Goal: Task Accomplishment & Management: Use online tool/utility

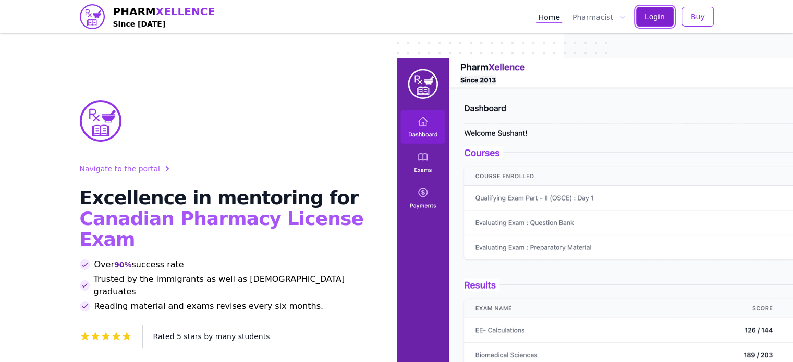
click at [666, 14] on button "Login" at bounding box center [655, 17] width 38 height 20
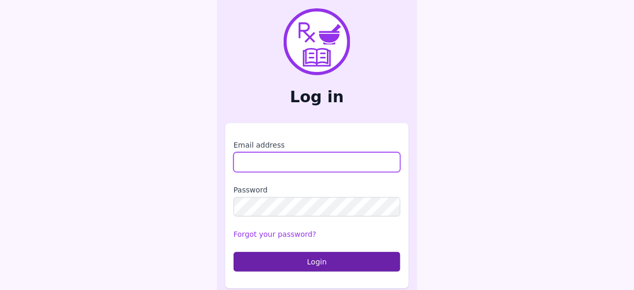
click at [272, 166] on input "Email address" at bounding box center [317, 162] width 167 height 20
type input "**********"
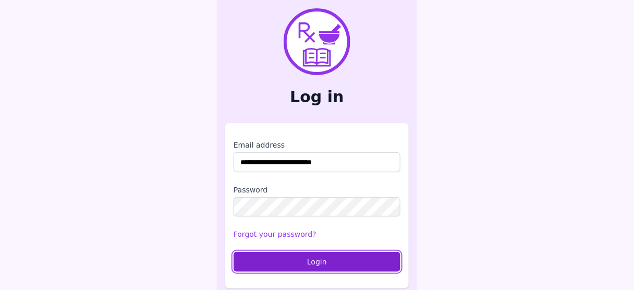
click at [333, 260] on button "Login" at bounding box center [317, 262] width 167 height 20
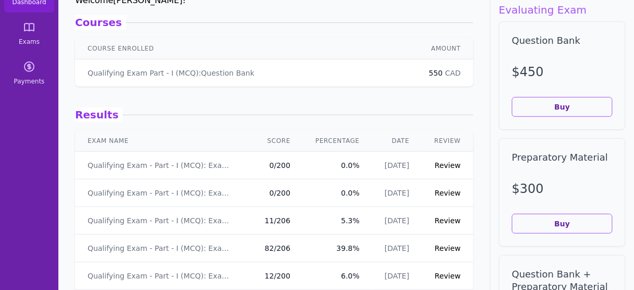
click at [25, 28] on icon at bounding box center [29, 26] width 9 height 7
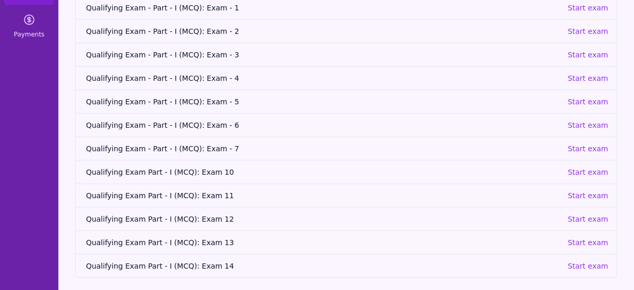
scroll to position [132, 0]
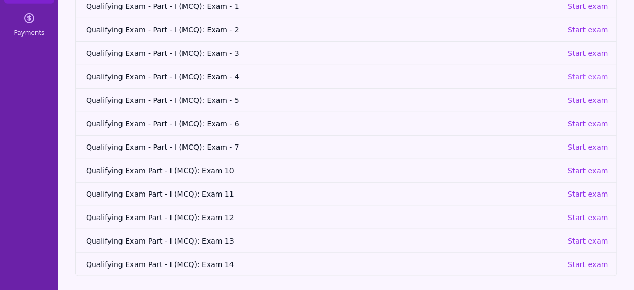
click at [596, 73] on p "Start exam" at bounding box center [588, 76] width 41 height 10
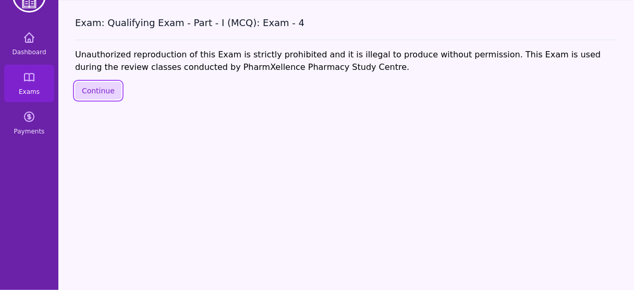
click at [104, 91] on button "Continue" at bounding box center [98, 91] width 46 height 18
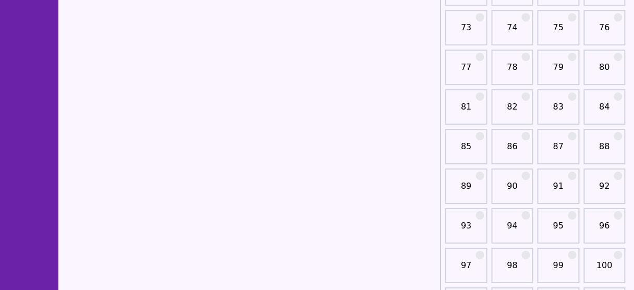
scroll to position [867, 0]
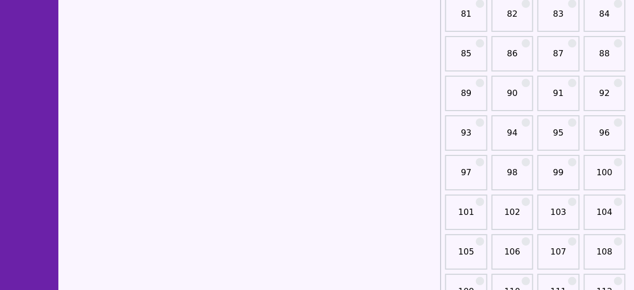
click at [509, 213] on link "102" at bounding box center [512, 216] width 35 height 21
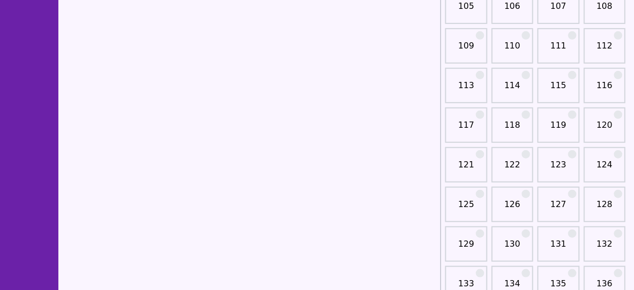
scroll to position [1118, 0]
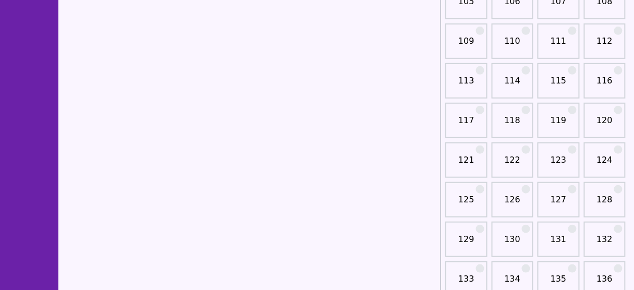
click at [515, 195] on link "126" at bounding box center [512, 203] width 35 height 21
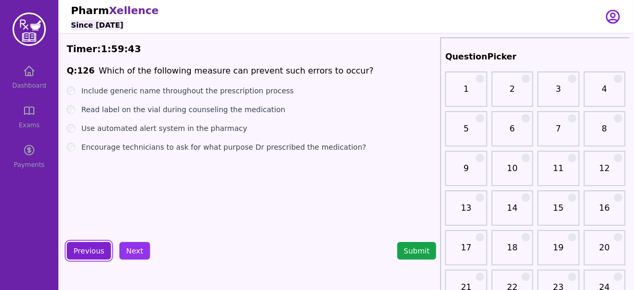
click at [89, 249] on button "Previous" at bounding box center [89, 251] width 44 height 18
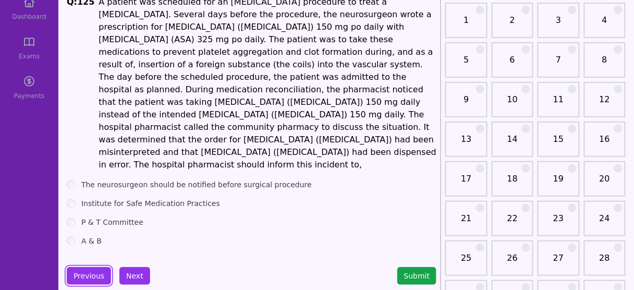
scroll to position [83, 0]
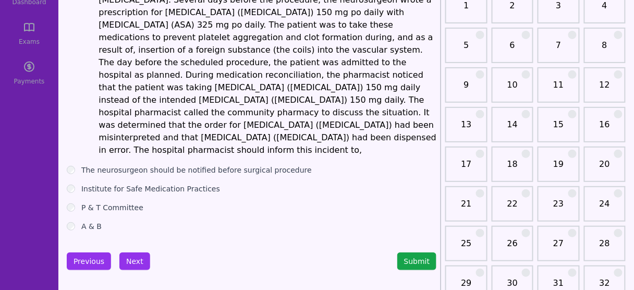
click at [158, 165] on label "The neurosurgeon should be notified before surgical procedure" at bounding box center [196, 170] width 230 height 10
click at [130, 252] on button "Next" at bounding box center [134, 261] width 31 height 18
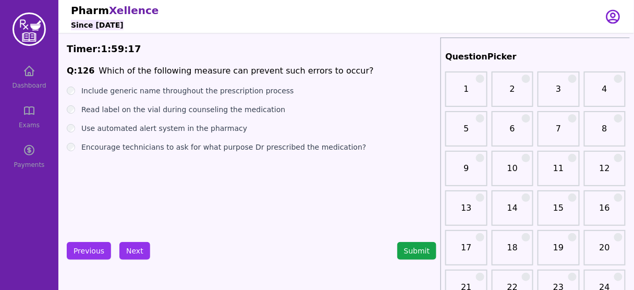
click at [212, 90] on label "Include generic name throughout the prescription process" at bounding box center [187, 90] width 213 height 10
click at [137, 248] on button "Next" at bounding box center [134, 251] width 31 height 18
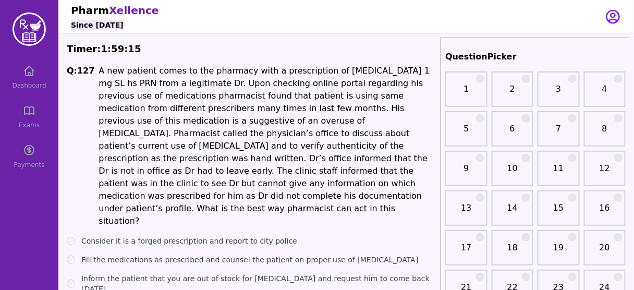
scroll to position [42, 0]
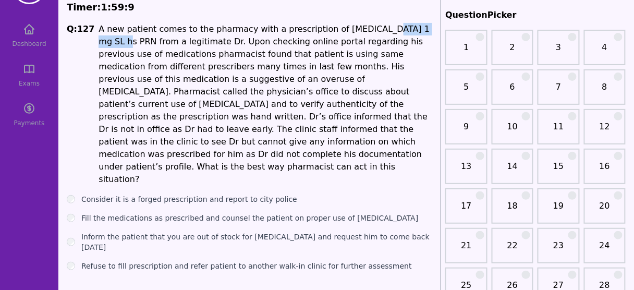
drag, startPoint x: 359, startPoint y: 33, endPoint x: 421, endPoint y: 31, distance: 62.6
click at [421, 31] on p "A new patient comes to the pharmacy with a prescription of Lorazepam 1 mg SL hs…" at bounding box center [268, 104] width 338 height 163
click at [107, 81] on span "A new patient comes to the pharmacy with a prescription of Lorazepam 1 mg SL hs…" at bounding box center [264, 104] width 331 height 160
click at [120, 80] on span "A new patient comes to the pharmacy with a prescription of Lorazepam 1 mg SL hs…" at bounding box center [264, 104] width 331 height 160
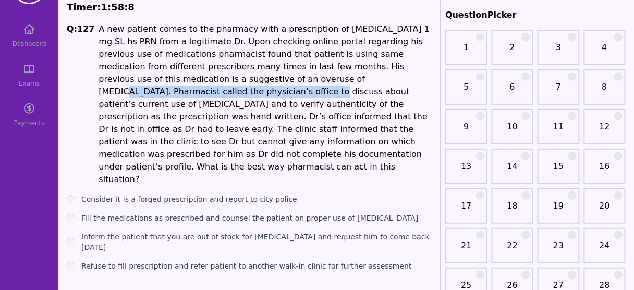
drag, startPoint x: 140, startPoint y: 84, endPoint x: 339, endPoint y: 78, distance: 199.2
click at [332, 78] on span "A new patient comes to the pharmacy with a prescription of Lorazepam 1 mg SL hs…" at bounding box center [264, 104] width 331 height 160
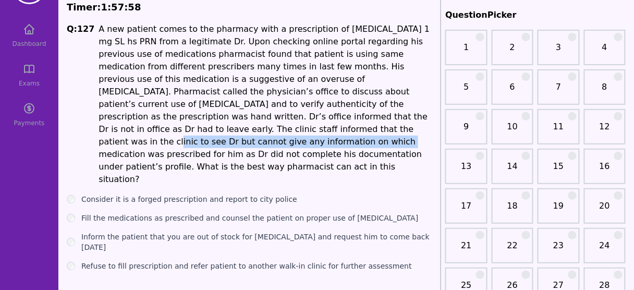
drag, startPoint x: 216, startPoint y: 123, endPoint x: 284, endPoint y: 115, distance: 68.3
click at [284, 115] on p "A new patient comes to the pharmacy with a prescription of Lorazepam 1 mg SL hs…" at bounding box center [268, 104] width 338 height 163
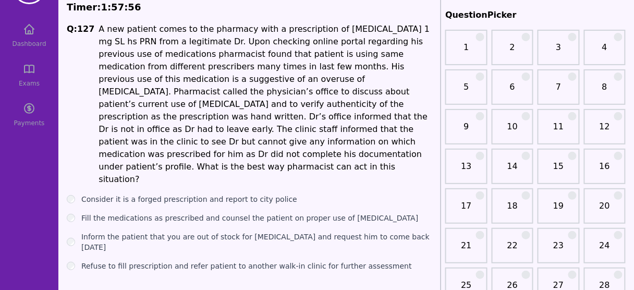
click at [243, 231] on label "Inform the patient that you are out of stock for Lorazepam and request him to c…" at bounding box center [258, 241] width 355 height 21
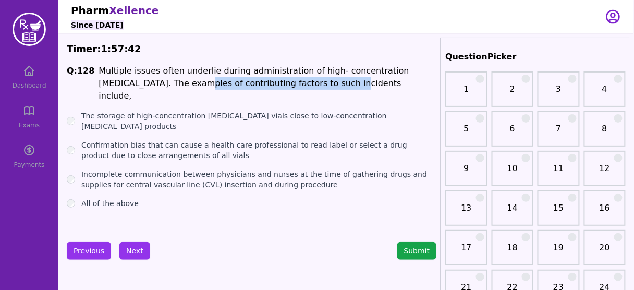
drag, startPoint x: 138, startPoint y: 80, endPoint x: 285, endPoint y: 83, distance: 147.6
click at [282, 83] on span "Multiple issues often underlie during administration of high- concentration hep…" at bounding box center [254, 83] width 310 height 35
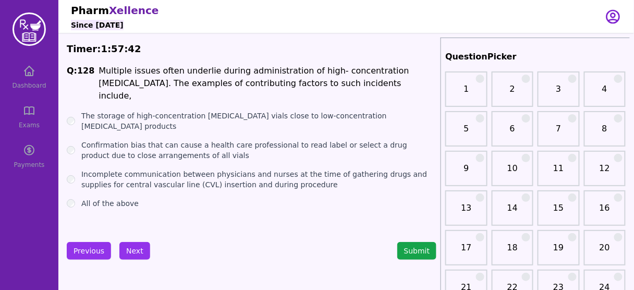
click at [301, 84] on span "Multiple issues often underlie during administration of high- concentration hep…" at bounding box center [254, 83] width 310 height 35
click at [306, 83] on span "Multiple issues often underlie during administration of high- concentration hep…" at bounding box center [254, 83] width 310 height 35
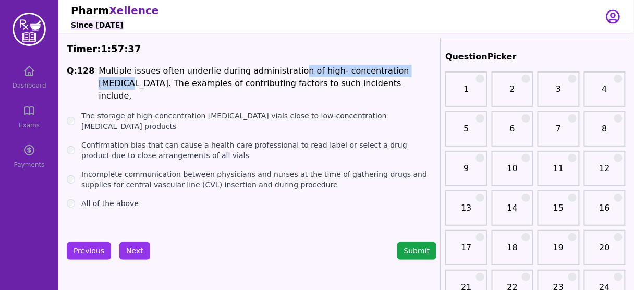
drag, startPoint x: 302, startPoint y: 72, endPoint x: 397, endPoint y: 70, distance: 95.4
click at [397, 70] on span "Multiple issues often underlie during administration of high- concentration hep…" at bounding box center [254, 83] width 310 height 35
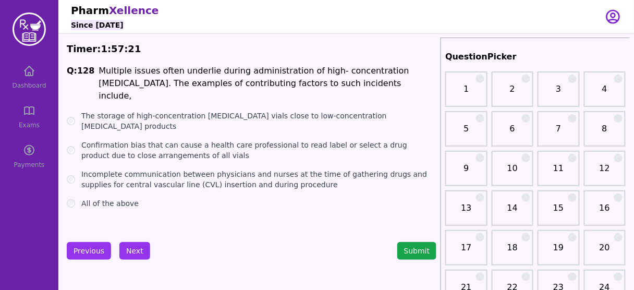
click at [100, 198] on label "All of the above" at bounding box center [109, 203] width 57 height 10
click at [136, 249] on button "Next" at bounding box center [134, 251] width 31 height 18
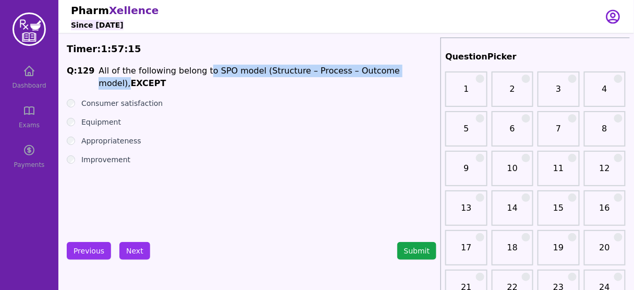
drag, startPoint x: 199, startPoint y: 69, endPoint x: 392, endPoint y: 65, distance: 192.9
click at [392, 66] on span "All of the following belong to SPO model (Structure – Process – Outcome model)," at bounding box center [249, 77] width 301 height 22
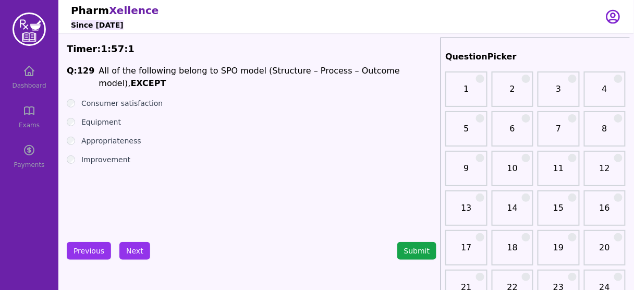
click at [134, 98] on label "Consumer satisfaction" at bounding box center [121, 103] width 81 height 10
click at [142, 252] on button "Next" at bounding box center [134, 251] width 31 height 18
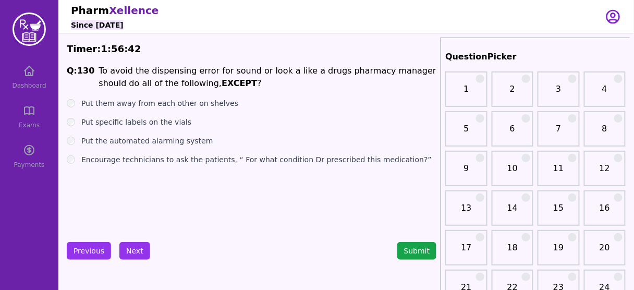
click at [154, 140] on label "Put the automated alarming system" at bounding box center [147, 141] width 132 height 10
drag, startPoint x: 149, startPoint y: 100, endPoint x: 101, endPoint y: 184, distance: 97.4
click at [101, 184] on div "Q: 130 To avoid the dispensing error for sound or look a like a drugs pharmacy …" at bounding box center [252, 143] width 370 height 156
click at [129, 123] on label "Put specific labels on the vials" at bounding box center [136, 122] width 110 height 10
click at [133, 254] on button "Next" at bounding box center [134, 251] width 31 height 18
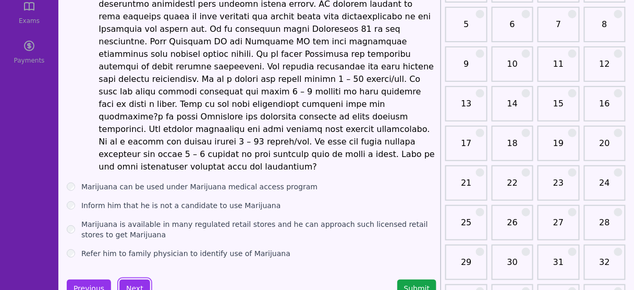
scroll to position [125, 0]
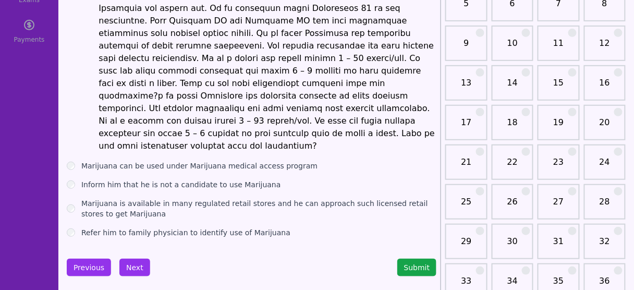
click at [151, 198] on label "Marijuana is available in many regulated retail stores and he can approach such…" at bounding box center [258, 208] width 355 height 21
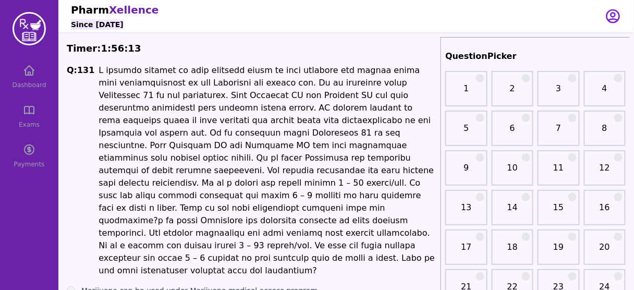
scroll to position [0, 0]
drag, startPoint x: 270, startPoint y: 85, endPoint x: 183, endPoint y: 85, distance: 87.1
click at [183, 85] on span at bounding box center [267, 171] width 336 height 210
drag, startPoint x: 336, startPoint y: 122, endPoint x: 297, endPoint y: 115, distance: 39.2
click at [297, 115] on span at bounding box center [267, 171] width 336 height 210
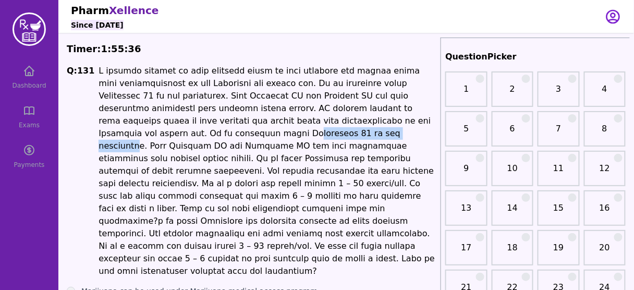
drag, startPoint x: 211, startPoint y: 133, endPoint x: 100, endPoint y: 135, distance: 111.0
click at [100, 135] on span at bounding box center [267, 171] width 336 height 210
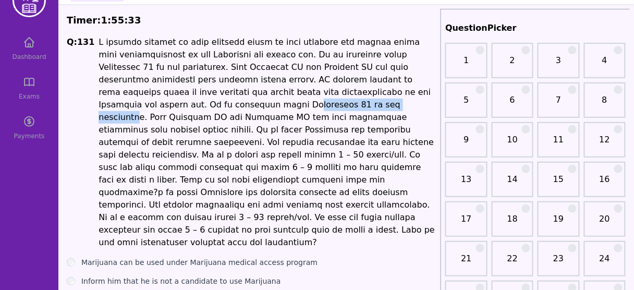
scroll to position [42, 0]
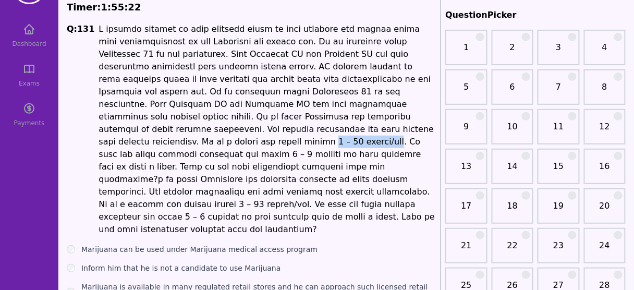
drag, startPoint x: 203, startPoint y: 132, endPoint x: 263, endPoint y: 130, distance: 60.0
click at [263, 130] on span at bounding box center [267, 129] width 336 height 210
drag, startPoint x: 145, startPoint y: 179, endPoint x: 214, endPoint y: 181, distance: 68.8
click at [214, 181] on span at bounding box center [267, 129] width 336 height 210
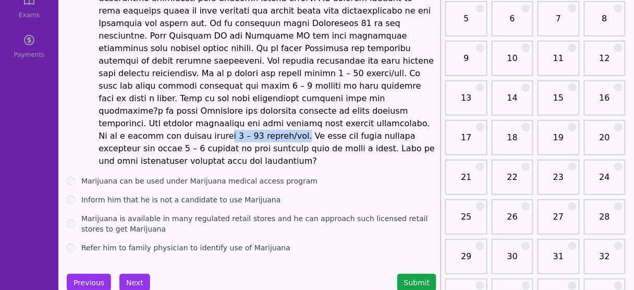
scroll to position [125, 0]
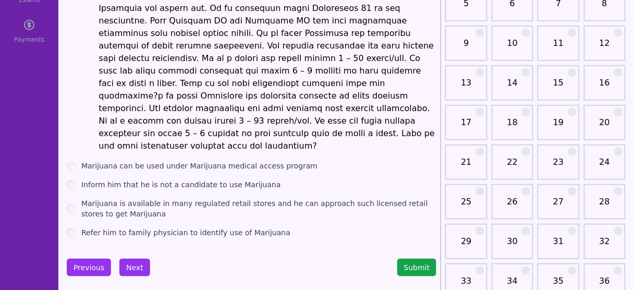
click at [183, 227] on label "Refer him to family physician to identify use of Marijuana" at bounding box center [185, 232] width 209 height 10
click at [127, 259] on button "Next" at bounding box center [134, 268] width 31 height 18
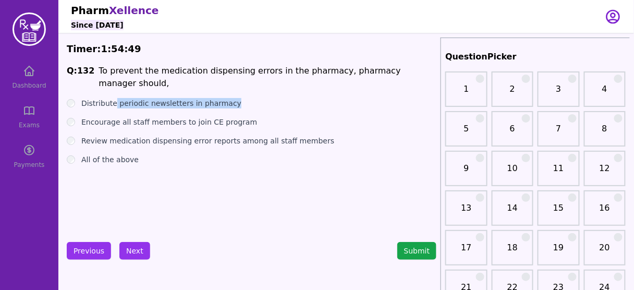
drag, startPoint x: 113, startPoint y: 95, endPoint x: 224, endPoint y: 91, distance: 111.6
click at [224, 98] on label "Distribute periodic newsletters in pharmacy" at bounding box center [161, 103] width 160 height 10
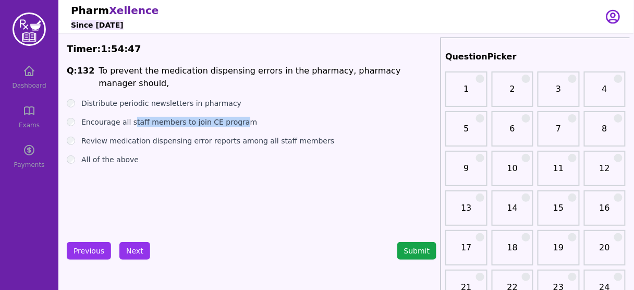
drag, startPoint x: 130, startPoint y: 110, endPoint x: 233, endPoint y: 108, distance: 102.7
click at [233, 117] on label "Encourage all staff members to join CE program" at bounding box center [169, 122] width 176 height 10
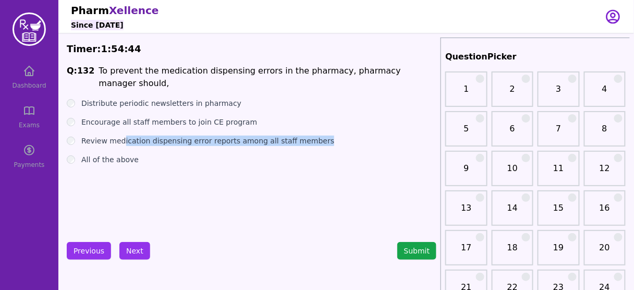
drag, startPoint x: 120, startPoint y: 128, endPoint x: 317, endPoint y: 128, distance: 196.5
click at [317, 136] on div "Review medication dispensing error reports among all staff members" at bounding box center [252, 141] width 370 height 10
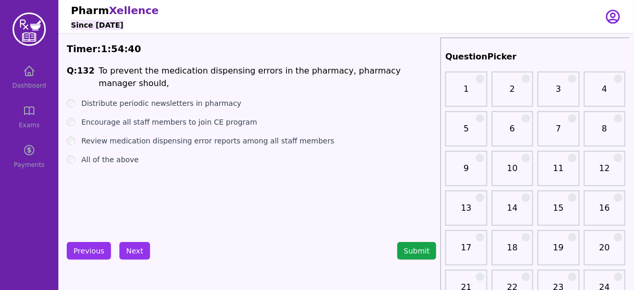
click at [122, 154] on label "All of the above" at bounding box center [109, 159] width 57 height 10
click at [119, 254] on button "Next" at bounding box center [134, 251] width 31 height 18
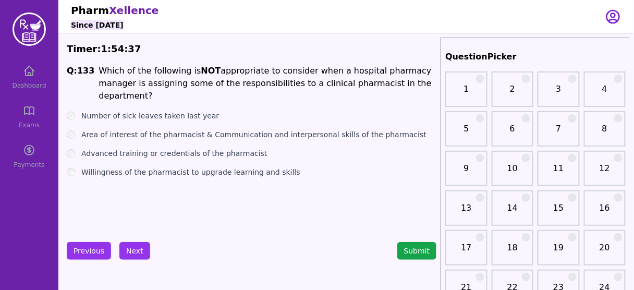
click at [201, 71] on strong "NOT" at bounding box center [211, 71] width 20 height 10
click at [141, 111] on label "Number of sick leaves taken last year" at bounding box center [150, 116] width 138 height 10
click at [132, 248] on button "Next" at bounding box center [134, 251] width 31 height 18
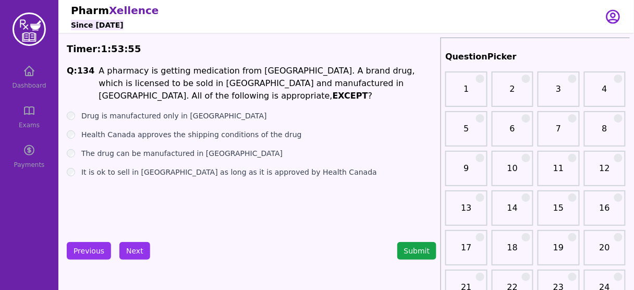
click at [360, 91] on strong "EXCEPT" at bounding box center [350, 96] width 35 height 10
click at [200, 129] on label "Health Canada approves the shipping conditions of the drug" at bounding box center [191, 134] width 221 height 10
click at [218, 152] on ul "Drug is manufactured only in Asia Health Canada approves the shipping condition…" at bounding box center [252, 144] width 370 height 67
click at [226, 165] on div "Q: 134 A pharmacy is getting medication from Asia. A brand drug, which is licen…" at bounding box center [252, 143] width 370 height 156
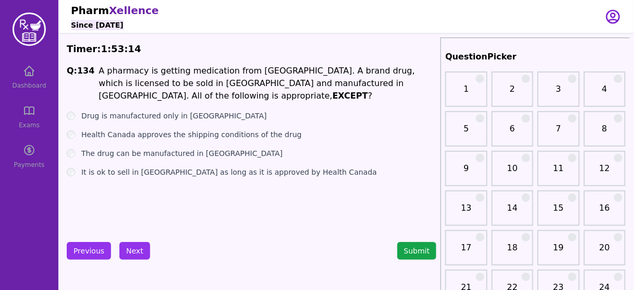
click at [229, 167] on label "It is ok to sell in Canada as long as it is approved by Health Canada" at bounding box center [229, 172] width 296 height 10
click at [126, 250] on button "Next" at bounding box center [134, 251] width 31 height 18
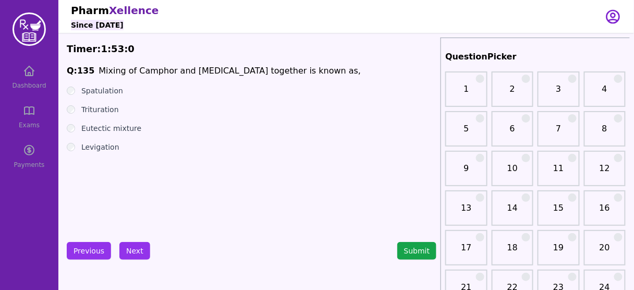
click at [108, 109] on label "Trituration" at bounding box center [100, 109] width 38 height 10
click at [133, 253] on button "Next" at bounding box center [134, 251] width 31 height 18
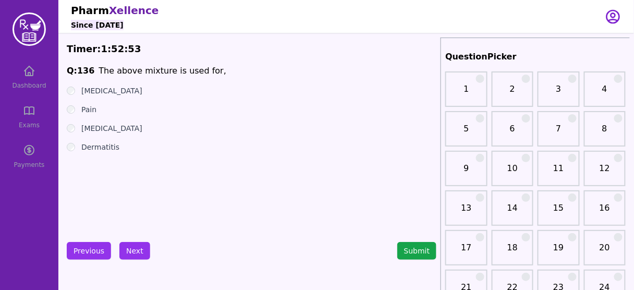
click at [107, 148] on label "Dermatitis" at bounding box center [100, 147] width 38 height 10
click at [89, 108] on label "Pain" at bounding box center [88, 109] width 15 height 10
drag, startPoint x: 100, startPoint y: 90, endPoint x: 307, endPoint y: 137, distance: 212.2
click at [307, 137] on ul "Impetigo Pain Herpes Zoster Dermatitis" at bounding box center [252, 118] width 370 height 67
click at [131, 246] on button "Next" at bounding box center [134, 251] width 31 height 18
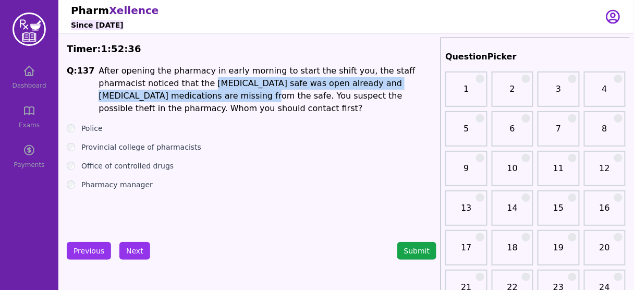
drag, startPoint x: 157, startPoint y: 81, endPoint x: 125, endPoint y: 94, distance: 34.4
click at [125, 94] on span "After opening the pharmacy in early morning to start the shift you, the staff p…" at bounding box center [257, 89] width 316 height 47
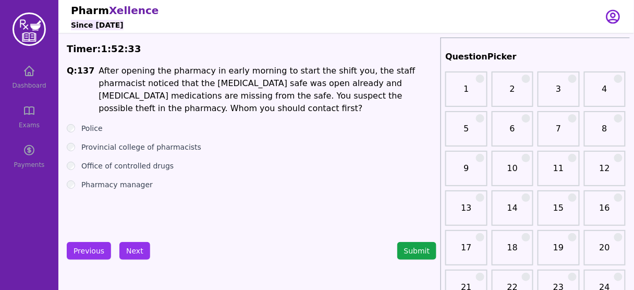
click at [123, 179] on label "Pharmacy manager" at bounding box center [116, 184] width 71 height 10
click at [132, 243] on button "Next" at bounding box center [134, 251] width 31 height 18
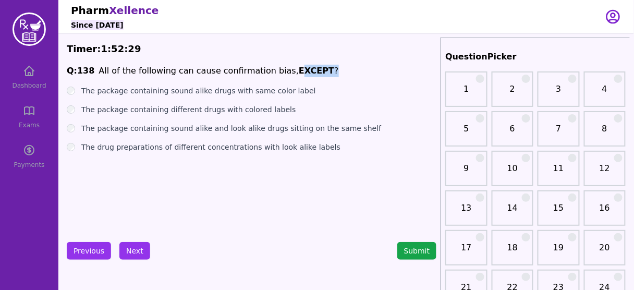
drag, startPoint x: 274, startPoint y: 66, endPoint x: 314, endPoint y: 66, distance: 39.6
click at [314, 66] on span "Q: 138 All of the following can cause confirmation bias, EXCEPT ?" at bounding box center [252, 71] width 370 height 13
click at [188, 110] on label "The package containing different drugs with colored labels" at bounding box center [188, 109] width 215 height 10
click at [131, 245] on button "Next" at bounding box center [134, 251] width 31 height 18
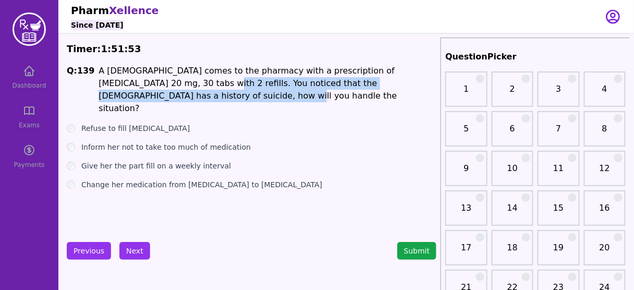
drag, startPoint x: 153, startPoint y: 81, endPoint x: 438, endPoint y: 88, distance: 284.7
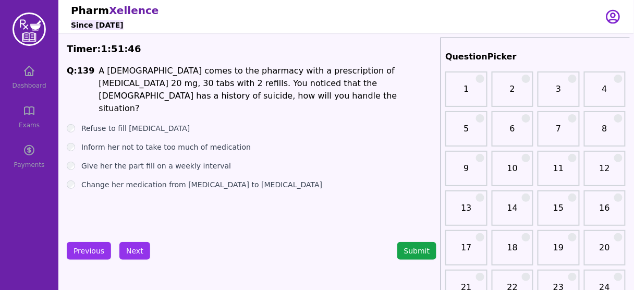
click at [186, 161] on label "Give her the part fill on a weekly interval" at bounding box center [156, 166] width 150 height 10
drag, startPoint x: 139, startPoint y: 102, endPoint x: 109, endPoint y: 207, distance: 108.9
click at [109, 207] on div "Q: 139 A female comes to the pharmacy with a prescription of Fluoxetine 20 mg, …" at bounding box center [252, 143] width 370 height 156
click at [127, 142] on label "Inform her not to take too much of medication" at bounding box center [165, 147] width 169 height 10
click at [132, 161] on label "Give her the part fill on a weekly interval" at bounding box center [156, 166] width 150 height 10
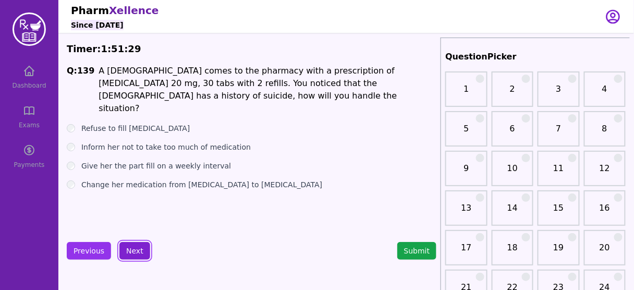
click at [134, 246] on button "Next" at bounding box center [134, 251] width 31 height 18
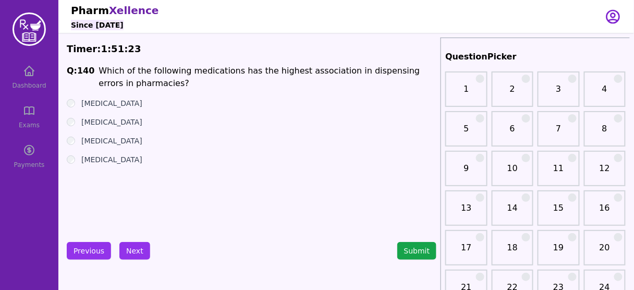
click at [99, 122] on label "Warfarin" at bounding box center [111, 122] width 61 height 10
click at [98, 162] on label "Insulin" at bounding box center [111, 159] width 61 height 10
click at [98, 119] on label "Warfarin" at bounding box center [111, 122] width 61 height 10
click at [128, 245] on button "Next" at bounding box center [134, 251] width 31 height 18
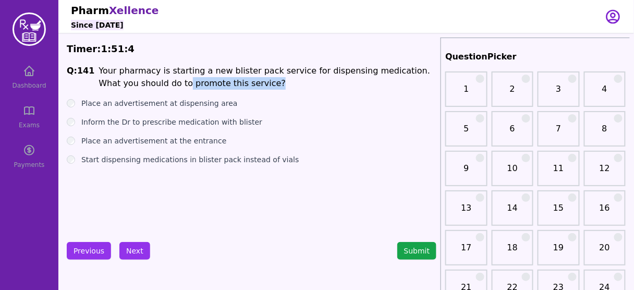
drag, startPoint x: 139, startPoint y: 84, endPoint x: 222, endPoint y: 83, distance: 83.4
click at [222, 83] on p "Your pharmacy is starting a new blister pack service for dispensing medication.…" at bounding box center [268, 77] width 338 height 25
click at [150, 143] on label "Place an advertisement at the entrance" at bounding box center [153, 141] width 145 height 10
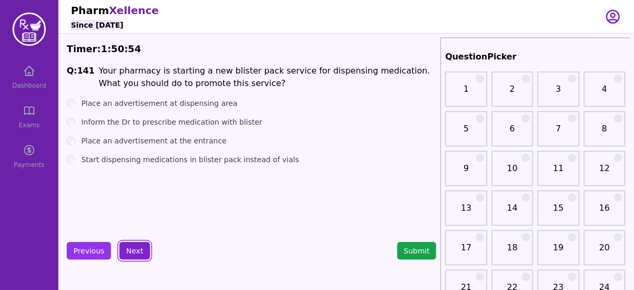
click at [129, 248] on button "Next" at bounding box center [134, 251] width 31 height 18
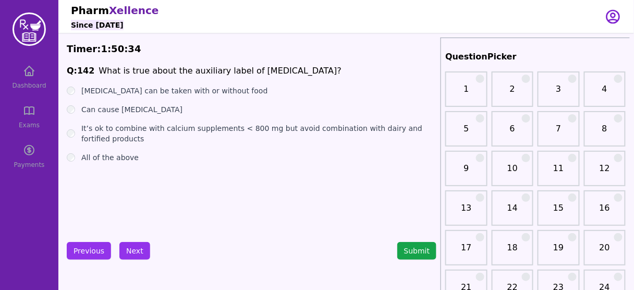
click at [137, 108] on label "Can cause photosensitivity" at bounding box center [131, 109] width 101 height 10
click at [130, 246] on button "Next" at bounding box center [134, 251] width 31 height 18
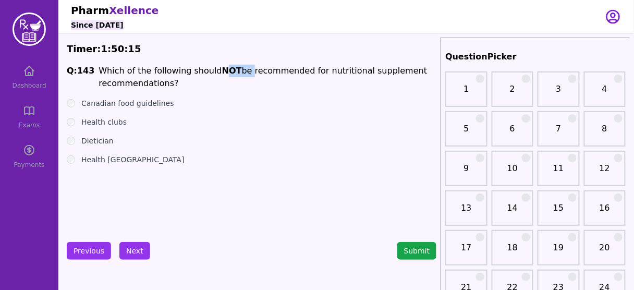
drag, startPoint x: 214, startPoint y: 71, endPoint x: 235, endPoint y: 71, distance: 21.4
click at [235, 71] on p "Which of the following should NOT be recommended for nutritional supplement rec…" at bounding box center [268, 77] width 338 height 25
click at [222, 71] on strong "NOT" at bounding box center [232, 71] width 20 height 10
click at [106, 120] on label "Health clubs" at bounding box center [103, 122] width 45 height 10
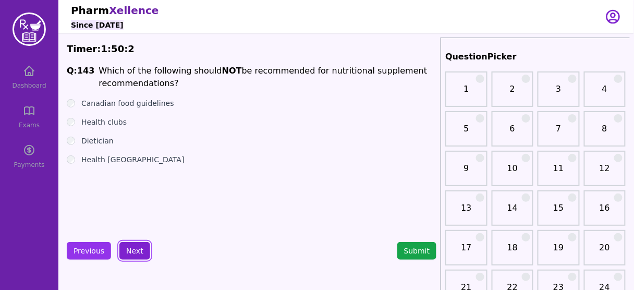
click at [143, 251] on button "Next" at bounding box center [134, 251] width 31 height 18
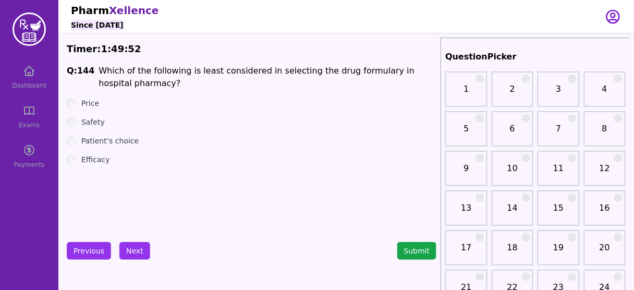
click at [106, 143] on label "Patient’s choice" at bounding box center [109, 141] width 57 height 10
click at [138, 253] on button "Next" at bounding box center [134, 251] width 31 height 18
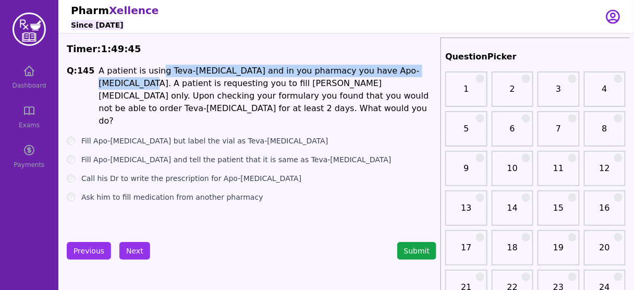
drag, startPoint x: 153, startPoint y: 70, endPoint x: 408, endPoint y: 74, distance: 254.9
click at [408, 74] on span "A patient is using Teva-Atorvastatin and in you pharmacy you have Apo-Atorvasta…" at bounding box center [264, 96] width 330 height 60
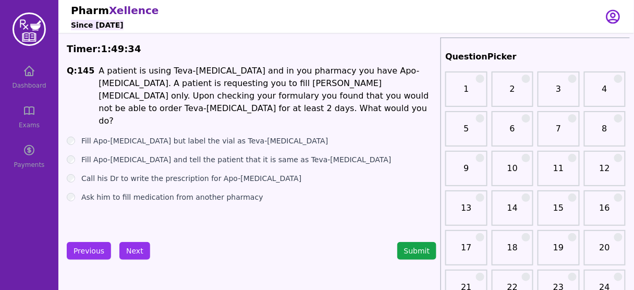
click at [167, 192] on label "Ask him to fill medication from another pharmacy" at bounding box center [172, 197] width 182 height 10
click at [131, 247] on button "Next" at bounding box center [134, 251] width 31 height 18
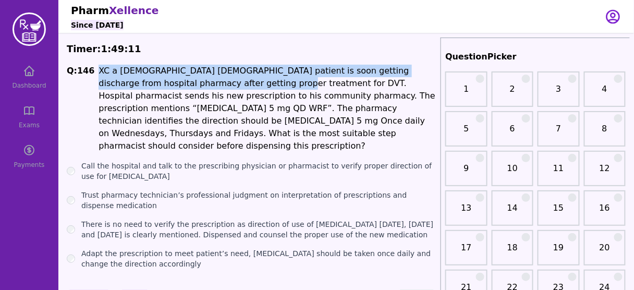
drag, startPoint x: 215, startPoint y: 84, endPoint x: 89, endPoint y: 72, distance: 126.7
click at [89, 72] on span "Q: 146 XC a 45 years old male patient is soon getting discharge from hospital p…" at bounding box center [252, 109] width 370 height 88
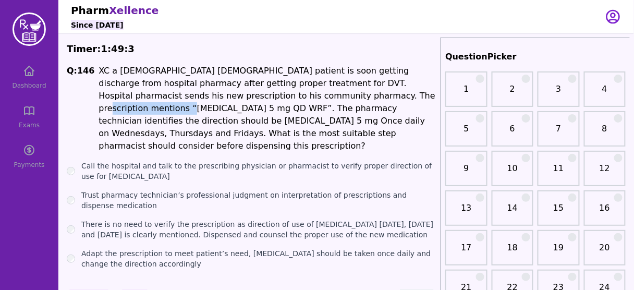
drag, startPoint x: 278, startPoint y: 95, endPoint x: 364, endPoint y: 97, distance: 86.0
click at [364, 97] on span "XC a 45 years old male patient is soon getting discharge from hospital pharmacy…" at bounding box center [267, 108] width 337 height 85
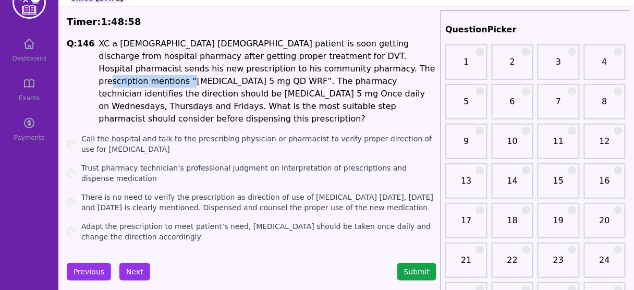
scroll to position [42, 0]
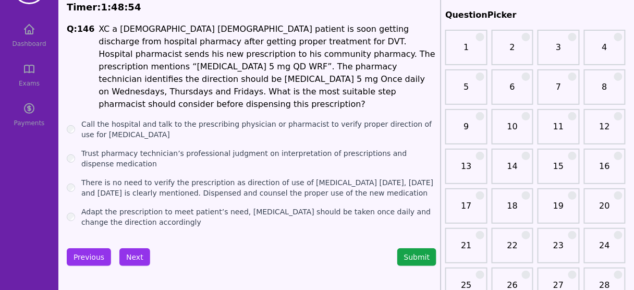
click at [256, 119] on label "Call the hospital and talk to the prescribing physician or pharmacist to verify…" at bounding box center [258, 129] width 355 height 21
click at [131, 248] on button "Next" at bounding box center [134, 257] width 31 height 18
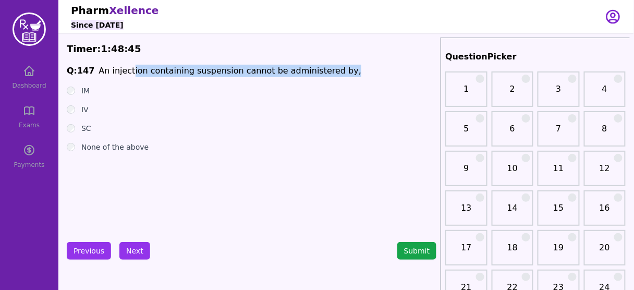
drag, startPoint x: 125, startPoint y: 66, endPoint x: 325, endPoint y: 67, distance: 200.2
click at [325, 67] on span "Q: 147 An injection containing suspension cannot be administered by," at bounding box center [252, 71] width 370 height 13
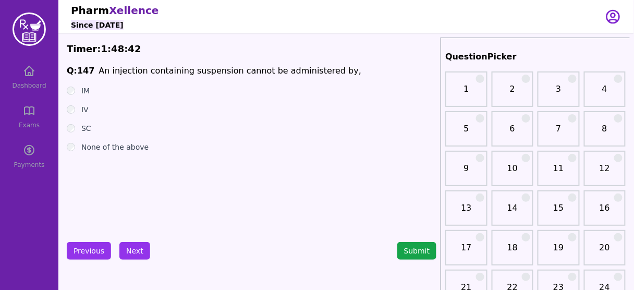
click at [92, 148] on label "None of the above" at bounding box center [114, 147] width 67 height 10
click at [134, 246] on button "Next" at bounding box center [134, 251] width 31 height 18
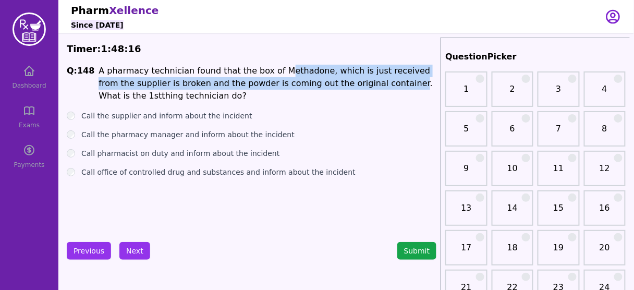
drag, startPoint x: 267, startPoint y: 69, endPoint x: 354, endPoint y: 87, distance: 88.8
click at [354, 87] on span "A pharmacy technician found that the box of Methadone, which is just received f…" at bounding box center [266, 83] width 334 height 35
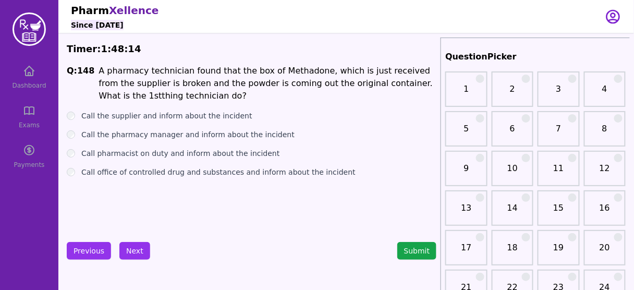
click at [136, 138] on label "Call the pharmacy manager and inform about the incident" at bounding box center [187, 134] width 213 height 10
click at [201, 155] on label "Call pharmacist on duty and inform about the incident" at bounding box center [180, 153] width 198 height 10
click at [136, 248] on button "Next" at bounding box center [134, 251] width 31 height 18
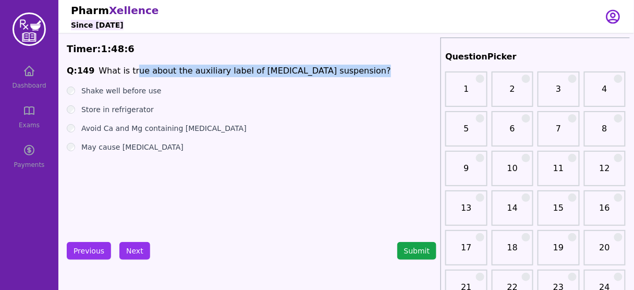
drag, startPoint x: 131, startPoint y: 75, endPoint x: 347, endPoint y: 71, distance: 215.8
click at [347, 71] on span "Q: 149 What is true about the auxiliary label of Clarithromycin suspension?" at bounding box center [252, 71] width 370 height 13
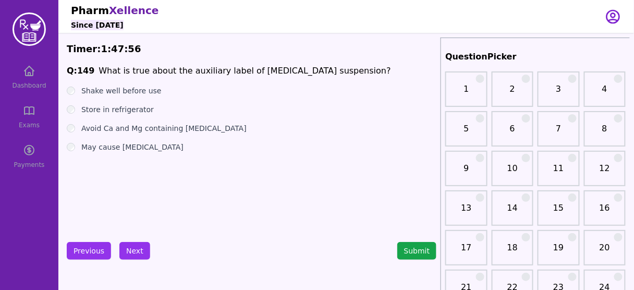
click at [154, 127] on label "Avoid Ca and Mg containing antacids" at bounding box center [163, 128] width 165 height 10
click at [127, 89] on label "Shake well before use" at bounding box center [121, 90] width 80 height 10
click at [132, 249] on button "Next" at bounding box center [134, 251] width 31 height 18
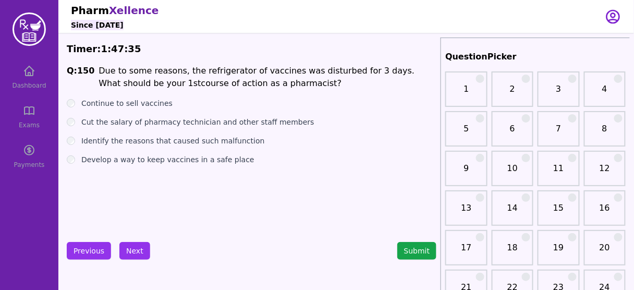
click at [145, 161] on label "Develop a way to keep vaccines in a safe place" at bounding box center [167, 159] width 173 height 10
click at [136, 244] on button "Next" at bounding box center [134, 251] width 31 height 18
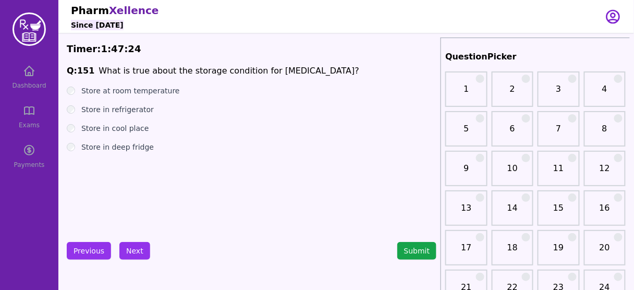
click at [126, 112] on label "Store in refrigerator" at bounding box center [117, 109] width 72 height 10
click at [136, 246] on button "Next" at bounding box center [134, 251] width 31 height 18
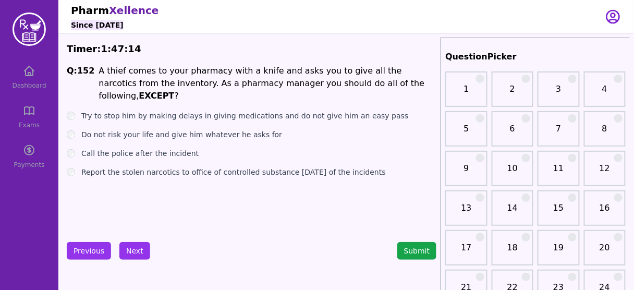
click at [164, 129] on label "Do not risk your life and give him whatever he asks for" at bounding box center [181, 134] width 201 height 10
click at [148, 111] on label "Try to stop him by making delays in giving medications and do not give him an e…" at bounding box center [244, 116] width 327 height 10
click at [132, 253] on button "Next" at bounding box center [134, 251] width 31 height 18
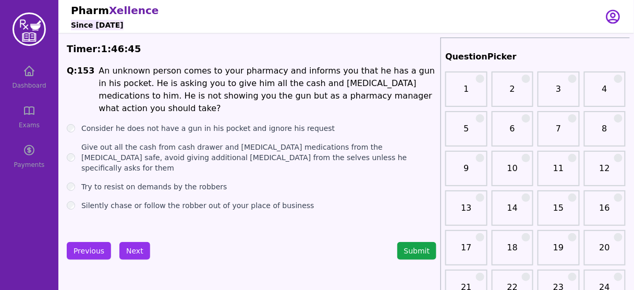
click at [208, 142] on label "Give out all the cash from cash drawer and narcotic medications from the narcot…" at bounding box center [258, 157] width 355 height 31
click at [133, 251] on button "Next" at bounding box center [134, 251] width 31 height 18
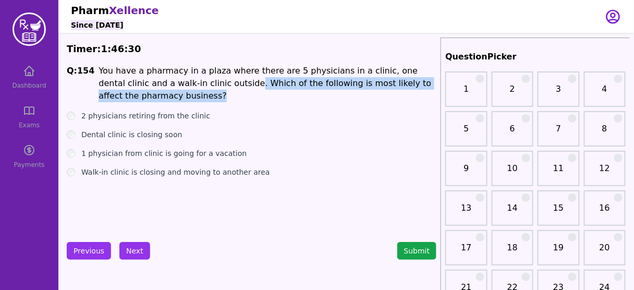
drag, startPoint x: 176, startPoint y: 82, endPoint x: 319, endPoint y: 94, distance: 143.9
click at [319, 94] on p "You have a pharmacy in a plaza where there are 5 physicians in a clinic, one de…" at bounding box center [268, 84] width 338 height 38
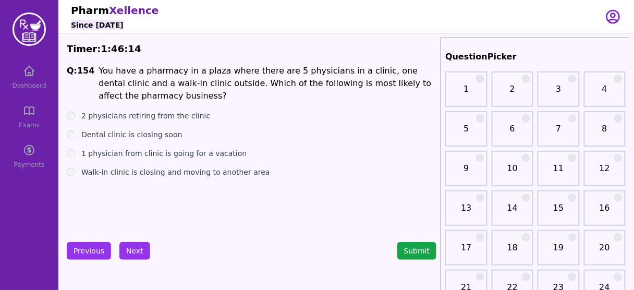
click at [163, 173] on label "Walk-in clinic is closing and moving to another area" at bounding box center [175, 172] width 189 height 10
click at [136, 251] on button "Next" at bounding box center [134, 251] width 31 height 18
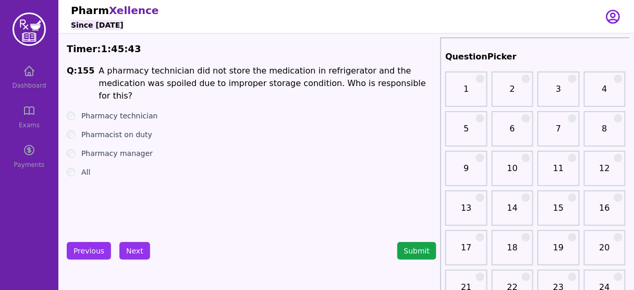
click at [118, 129] on label "Pharmacist on duty" at bounding box center [116, 134] width 71 height 10
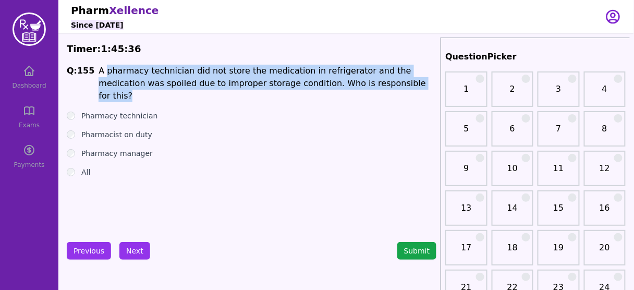
drag, startPoint x: 100, startPoint y: 67, endPoint x: 354, endPoint y: 87, distance: 255.1
click at [354, 87] on span "A pharmacy technician did not store the medication in refrigerator and the medi…" at bounding box center [262, 83] width 327 height 35
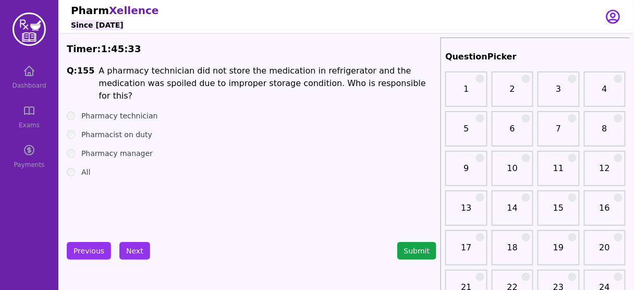
click at [126, 111] on label "Pharmacy technician" at bounding box center [119, 116] width 77 height 10
click at [132, 243] on button "Next" at bounding box center [134, 251] width 31 height 18
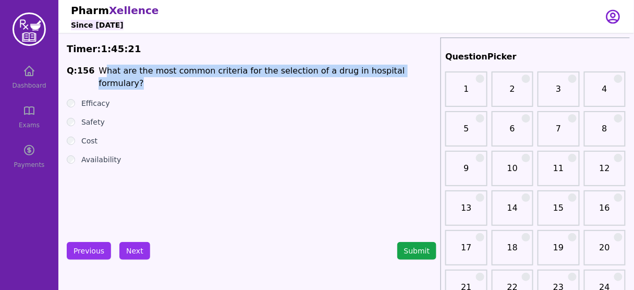
drag, startPoint x: 183, startPoint y: 77, endPoint x: 406, endPoint y: 76, distance: 223.1
click at [406, 76] on span "Q: 156 What are the most common criteria for the selection of a drug in hospita…" at bounding box center [252, 77] width 370 height 25
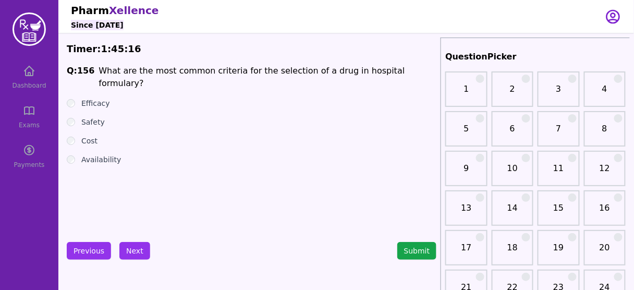
click at [94, 98] on label "Efficacy" at bounding box center [95, 103] width 29 height 10
click at [88, 136] on label "Cost" at bounding box center [89, 141] width 16 height 10
click at [142, 246] on button "Next" at bounding box center [134, 251] width 31 height 18
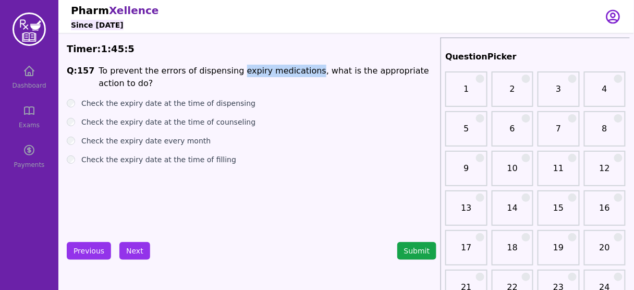
drag, startPoint x: 225, startPoint y: 69, endPoint x: 293, endPoint y: 69, distance: 68.3
click at [293, 69] on span "To prevent the errors of dispensing expiry medications, what is the appropriate…" at bounding box center [264, 77] width 330 height 22
click at [157, 136] on label "Check the expiry date every month" at bounding box center [145, 141] width 129 height 10
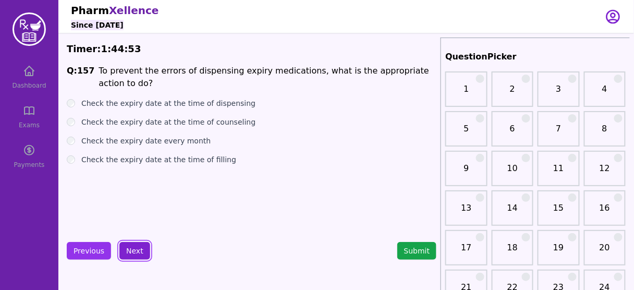
click at [128, 247] on button "Next" at bounding box center [134, 251] width 31 height 18
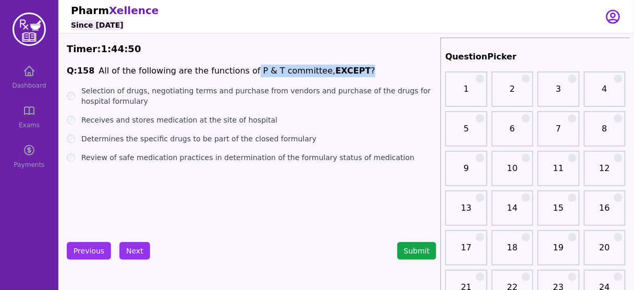
drag, startPoint x: 238, startPoint y: 67, endPoint x: 342, endPoint y: 69, distance: 104.3
click at [342, 69] on span "Q: 158 All of the following are the functions of P & T committee, EXCEPT ?" at bounding box center [252, 71] width 370 height 13
click at [195, 117] on label "Receives and stores medication at the site of hospital" at bounding box center [179, 120] width 196 height 10
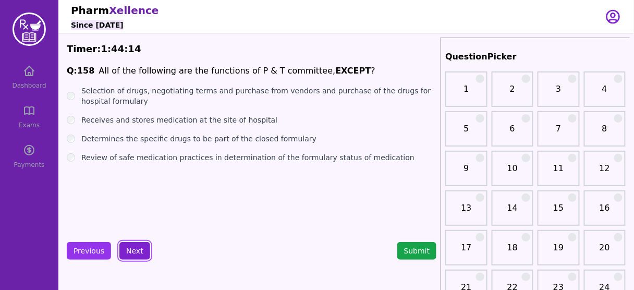
click at [132, 248] on button "Next" at bounding box center [134, 251] width 31 height 18
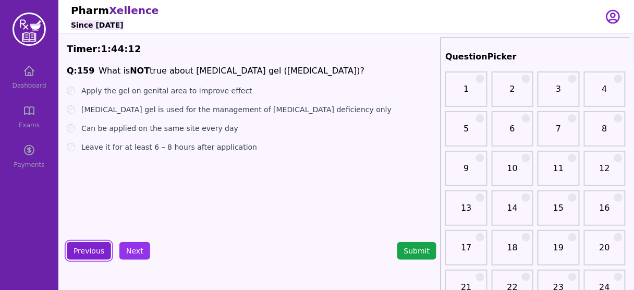
click at [92, 255] on button "Previous" at bounding box center [89, 251] width 44 height 18
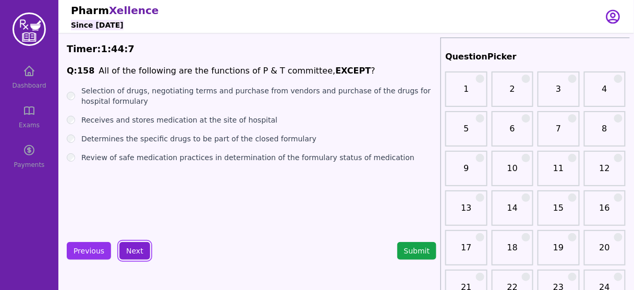
click at [133, 251] on button "Next" at bounding box center [134, 251] width 31 height 18
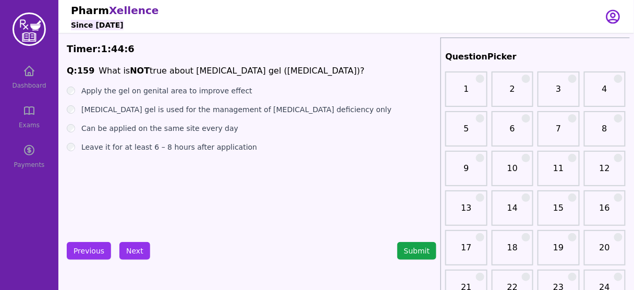
click at [130, 67] on strong "NOT" at bounding box center [140, 71] width 20 height 10
click at [185, 91] on label "Apply the gel on genital area to improve effect" at bounding box center [166, 90] width 171 height 10
click at [130, 247] on button "Next" at bounding box center [134, 251] width 31 height 18
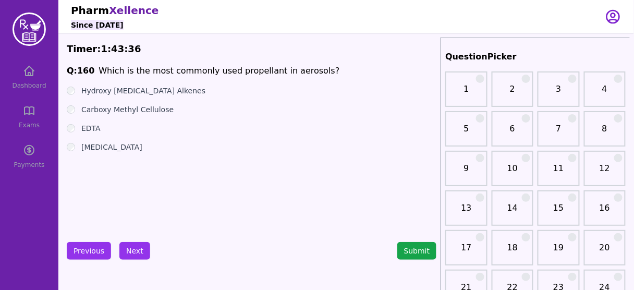
click at [139, 108] on label "Carboxy Methyl Cellulose" at bounding box center [127, 109] width 92 height 10
click at [141, 90] on label "Hydroxy Fluoro Alkenes" at bounding box center [143, 90] width 124 height 10
click at [137, 251] on button "Next" at bounding box center [134, 251] width 31 height 18
click at [102, 148] on label "All of the above" at bounding box center [109, 147] width 57 height 10
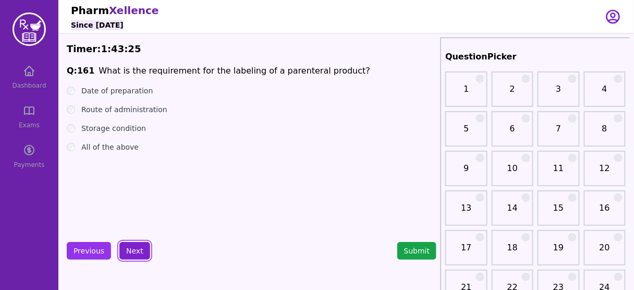
click at [129, 251] on button "Next" at bounding box center [134, 251] width 31 height 18
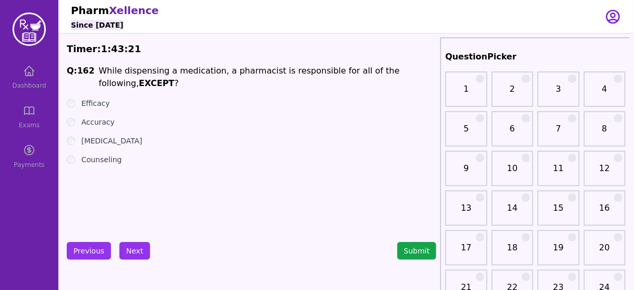
click at [174, 78] on strong "EXCEPT" at bounding box center [156, 83] width 35 height 10
drag, startPoint x: 206, startPoint y: 70, endPoint x: 93, endPoint y: 65, distance: 113.8
click at [93, 65] on span "Q: 162 While dispensing a medication, a pharmacist is responsible for all of th…" at bounding box center [252, 77] width 370 height 25
click at [93, 98] on label "Efficacy" at bounding box center [95, 103] width 29 height 10
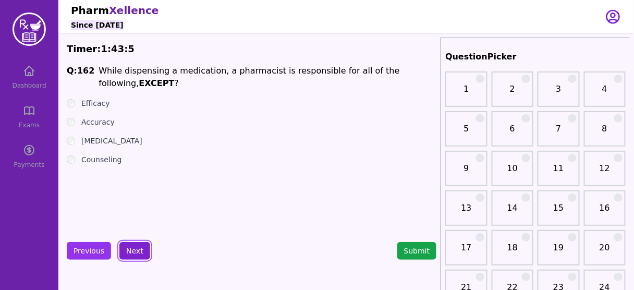
click at [133, 247] on button "Next" at bounding box center [134, 251] width 31 height 18
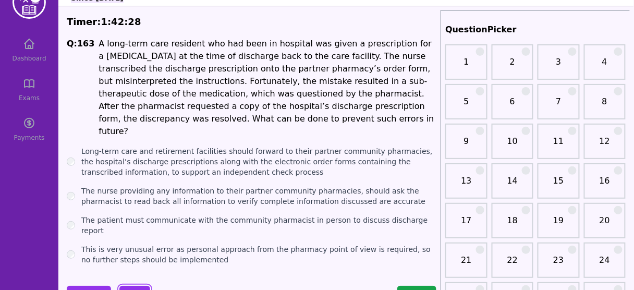
scroll to position [42, 0]
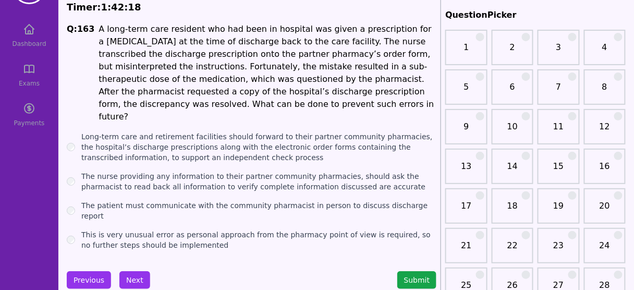
click at [247, 138] on label "Long-term care and retirement facilities should forward to their partner commun…" at bounding box center [258, 146] width 355 height 31
drag, startPoint x: 200, startPoint y: 193, endPoint x: 201, endPoint y: 245, distance: 52.1
click at [135, 271] on button "Next" at bounding box center [134, 280] width 31 height 18
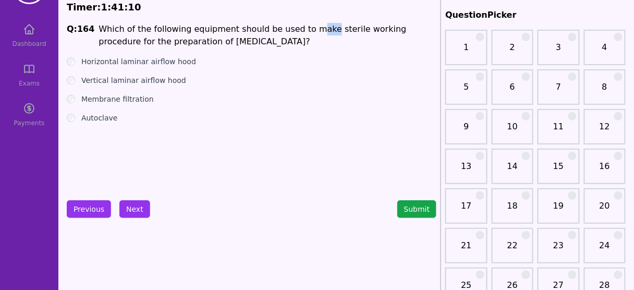
drag, startPoint x: 299, startPoint y: 29, endPoint x: 319, endPoint y: 29, distance: 20.3
click at [315, 29] on span "Which of the following equipment should be used to make sterile working procedu…" at bounding box center [253, 35] width 308 height 22
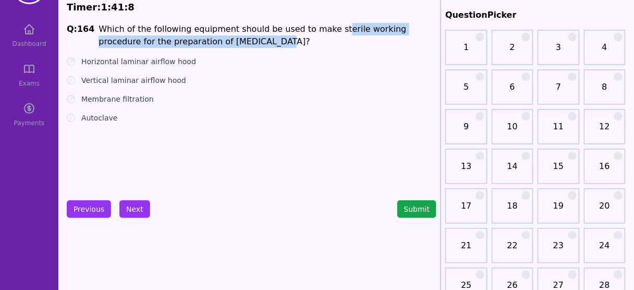
drag, startPoint x: 319, startPoint y: 29, endPoint x: 314, endPoint y: 40, distance: 11.7
click at [314, 40] on p "Which of the following equipment should be used to make sterile working procedu…" at bounding box center [268, 35] width 338 height 25
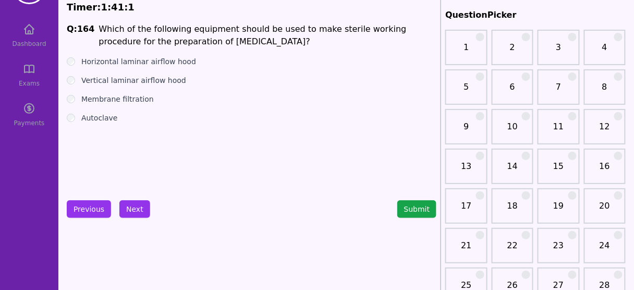
click at [129, 79] on label "Vertical laminar airflow hood" at bounding box center [133, 80] width 105 height 10
click at [129, 212] on button "Next" at bounding box center [134, 209] width 31 height 18
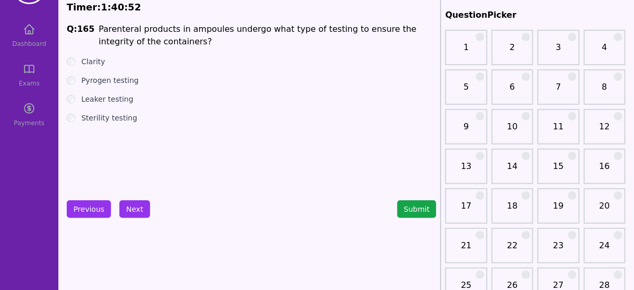
click at [115, 83] on label "Pyrogen testing" at bounding box center [109, 80] width 57 height 10
click at [121, 120] on label "Sterility testing" at bounding box center [109, 118] width 56 height 10
click at [131, 203] on button "Next" at bounding box center [134, 209] width 31 height 18
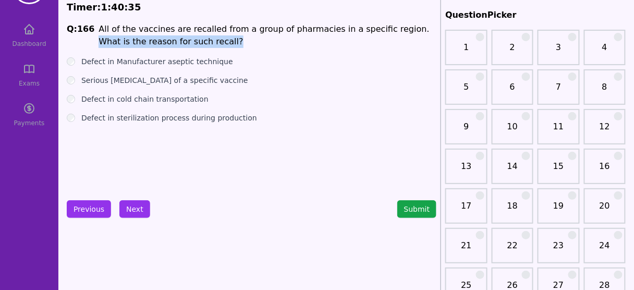
drag, startPoint x: 385, startPoint y: 29, endPoint x: 391, endPoint y: 39, distance: 11.0
click at [391, 39] on p "All of the vaccines are recalled from a group of pharmacies in a specific regio…" at bounding box center [268, 35] width 338 height 25
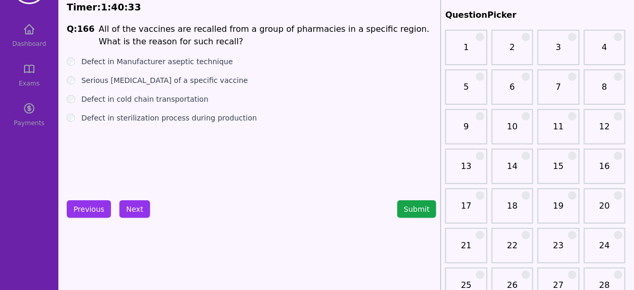
click at [206, 61] on label "Defect in Manufacturer aseptic technique" at bounding box center [157, 61] width 152 height 10
click at [184, 98] on label "Defect in cold chain transportation" at bounding box center [144, 99] width 127 height 10
click at [128, 207] on button "Next" at bounding box center [134, 209] width 31 height 18
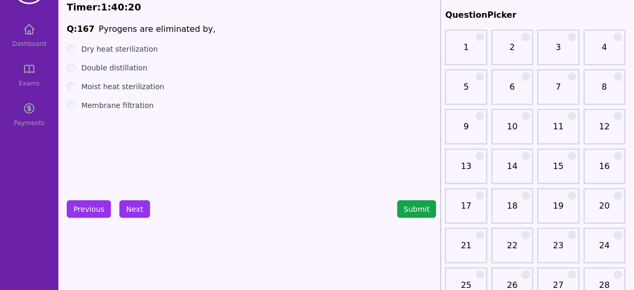
click at [138, 48] on label "Dry heat sterilization" at bounding box center [119, 49] width 77 height 10
click at [139, 205] on button "Next" at bounding box center [134, 209] width 31 height 18
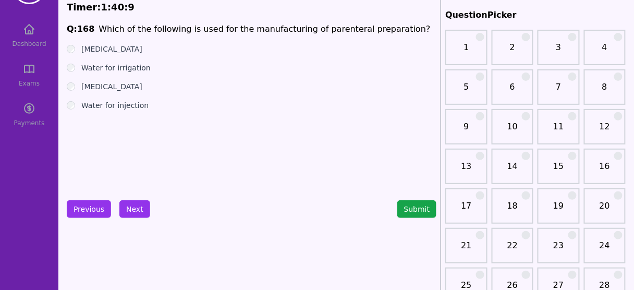
click at [125, 109] on label "Water for injection" at bounding box center [114, 105] width 67 height 10
click at [138, 211] on button "Next" at bounding box center [134, 209] width 31 height 18
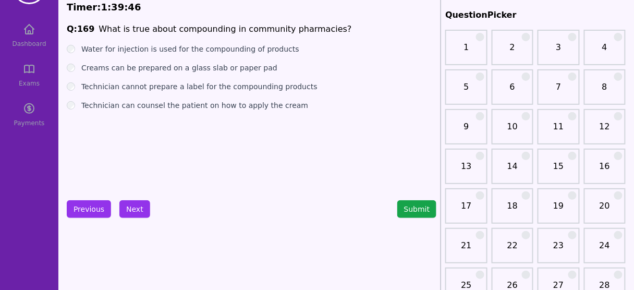
click at [190, 52] on label "Water for injection is used for the compounding of products" at bounding box center [190, 49] width 218 height 10
click at [166, 109] on label "Technician can counsel the patient on how to apply the cream" at bounding box center [194, 105] width 227 height 10
click at [137, 201] on button "Next" at bounding box center [134, 209] width 31 height 18
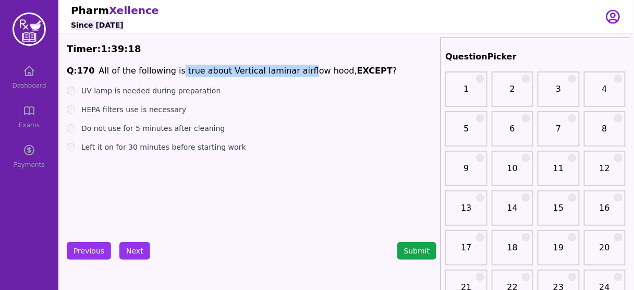
drag, startPoint x: 170, startPoint y: 74, endPoint x: 293, endPoint y: 68, distance: 123.2
click at [293, 68] on span "All of the following is true about Vertical laminar airflow hood," at bounding box center [228, 71] width 259 height 10
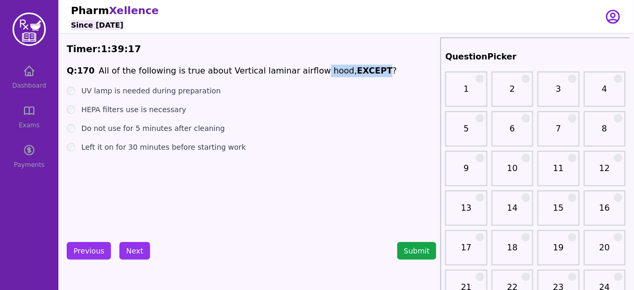
drag, startPoint x: 304, startPoint y: 68, endPoint x: 352, endPoint y: 70, distance: 47.5
click at [352, 70] on p "All of the following is true about Vertical laminar airflow hood, EXCEPT ?" at bounding box center [248, 71] width 298 height 13
click at [152, 127] on label "Do not use for 5 minutes after cleaning" at bounding box center [152, 128] width 143 height 10
click at [149, 89] on label "UV lamp is needed during preparation" at bounding box center [150, 90] width 139 height 10
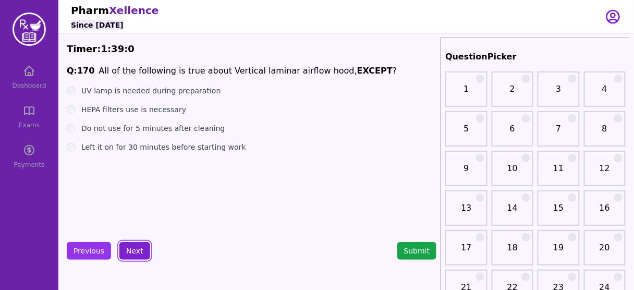
click at [130, 253] on button "Next" at bounding box center [134, 251] width 31 height 18
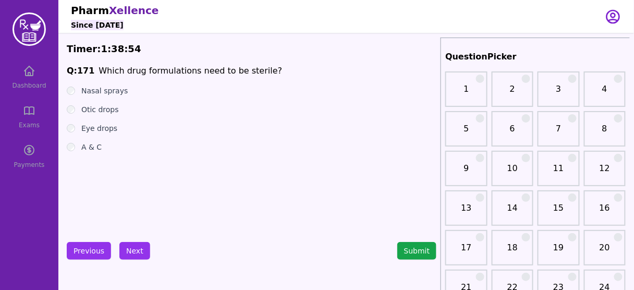
click at [99, 127] on label "Eye drops" at bounding box center [99, 128] width 36 height 10
click at [138, 252] on button "Next" at bounding box center [134, 251] width 31 height 18
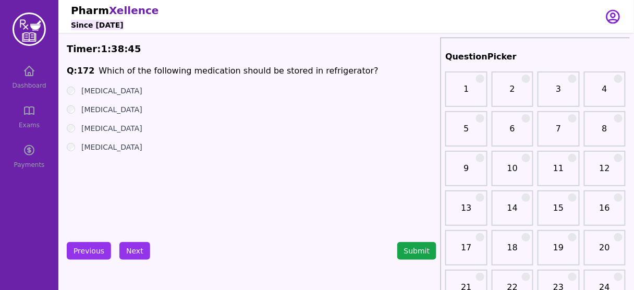
click at [104, 109] on label "Trifluridine" at bounding box center [111, 109] width 61 height 10
click at [138, 247] on button "Next" at bounding box center [134, 251] width 31 height 18
click at [106, 107] on label "Fludrocortisone" at bounding box center [111, 109] width 61 height 10
click at [135, 250] on button "Next" at bounding box center [134, 251] width 31 height 18
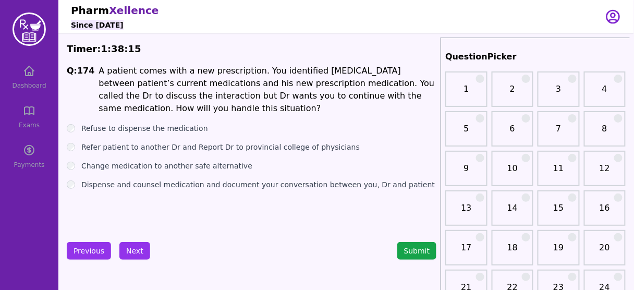
click at [224, 186] on label "Dispense and counsel medication and document your conversation between you, Dr …" at bounding box center [257, 184] width 353 height 10
click at [132, 247] on button "Next" at bounding box center [134, 251] width 31 height 18
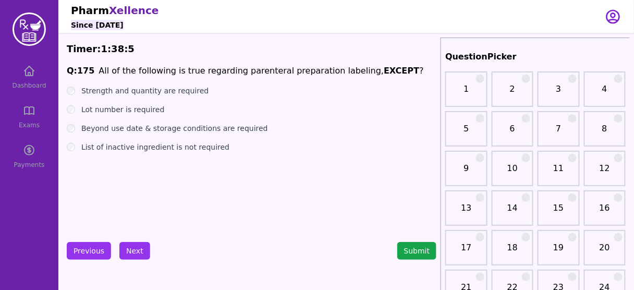
click at [159, 146] on label "List of inactive ingredient is not required" at bounding box center [155, 147] width 148 height 10
click at [132, 252] on button "Next" at bounding box center [134, 251] width 31 height 18
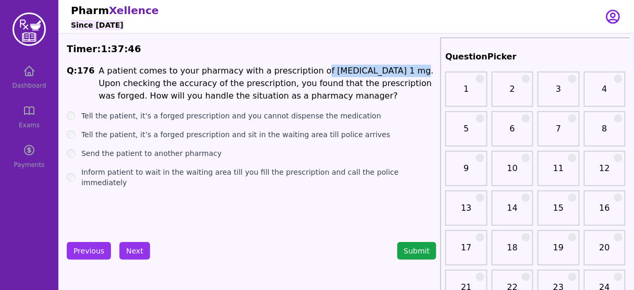
drag, startPoint x: 297, startPoint y: 71, endPoint x: 388, endPoint y: 72, distance: 91.2
click at [388, 72] on span "A patient comes to your pharmacy with a prescription of Hydromorphone 1 mg. Upo…" at bounding box center [266, 83] width 335 height 35
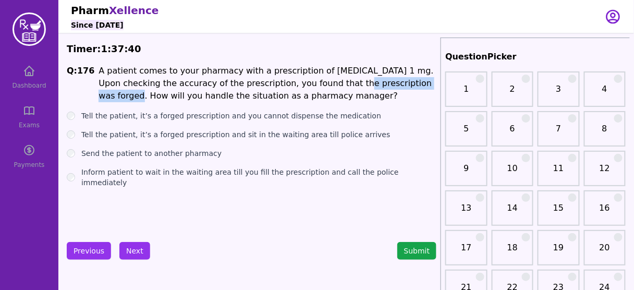
drag, startPoint x: 408, startPoint y: 83, endPoint x: 317, endPoint y: 84, distance: 90.2
click at [317, 84] on span "A patient comes to your pharmacy with a prescription of Hydromorphone 1 mg. Upo…" at bounding box center [266, 83] width 335 height 35
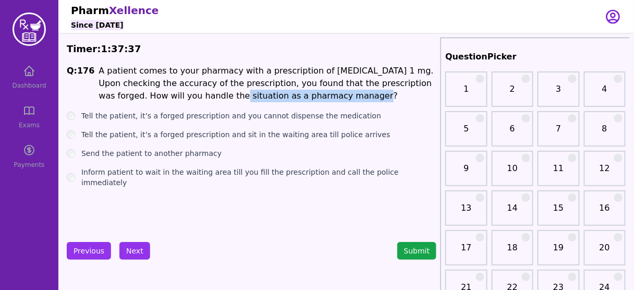
drag, startPoint x: 165, startPoint y: 96, endPoint x: 292, endPoint y: 101, distance: 127.3
click at [292, 101] on p "A patient comes to your pharmacy with a prescription of Hydromorphone 1 mg. Upo…" at bounding box center [268, 84] width 338 height 38
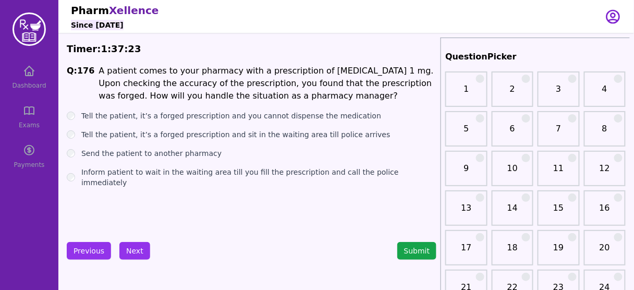
click at [178, 171] on label "Inform patient to wait in the waiting area till you fill the prescription and c…" at bounding box center [258, 177] width 355 height 21
click at [204, 115] on label "Tell the patient, it’s a forged prescription and you cannot dispense the medica…" at bounding box center [231, 116] width 300 height 10
click at [131, 243] on button "Next" at bounding box center [134, 251] width 31 height 18
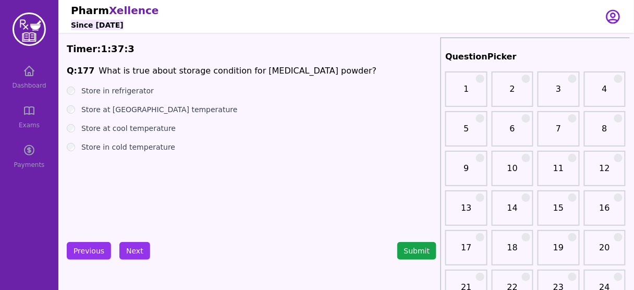
click at [133, 91] on label "Store in refrigerator" at bounding box center [117, 90] width 72 height 10
click at [132, 252] on button "Next" at bounding box center [134, 251] width 31 height 18
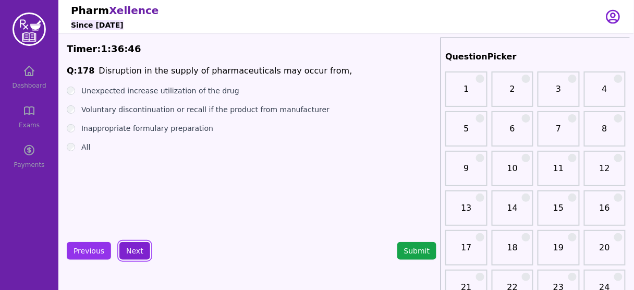
click at [137, 249] on button "Next" at bounding box center [134, 251] width 31 height 18
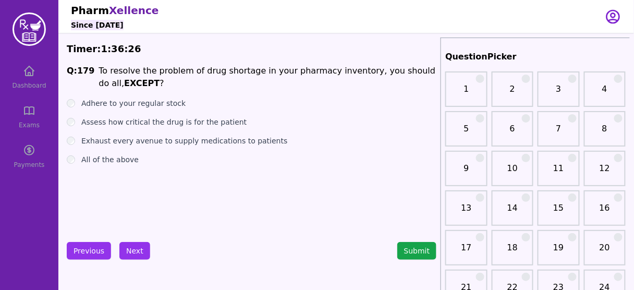
click at [186, 141] on label "Exhaust every avenue to supply medications to patients" at bounding box center [184, 141] width 206 height 10
click at [160, 101] on label "Adhere to your regular stock" at bounding box center [133, 103] width 104 height 10
click at [136, 255] on button "Next" at bounding box center [134, 251] width 31 height 18
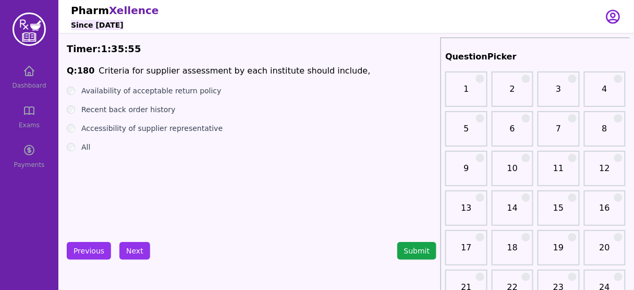
click at [78, 146] on div "All" at bounding box center [252, 147] width 370 height 10
click at [75, 149] on div "All" at bounding box center [252, 147] width 370 height 10
click at [141, 252] on button "Next" at bounding box center [134, 251] width 31 height 18
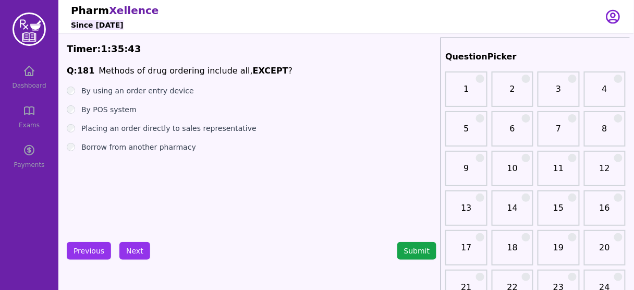
click at [163, 129] on label "Placing an order directly to sales representative" at bounding box center [168, 128] width 175 height 10
click at [136, 144] on label "Borrow from another pharmacy" at bounding box center [138, 147] width 115 height 10
click at [129, 254] on button "Next" at bounding box center [134, 251] width 31 height 18
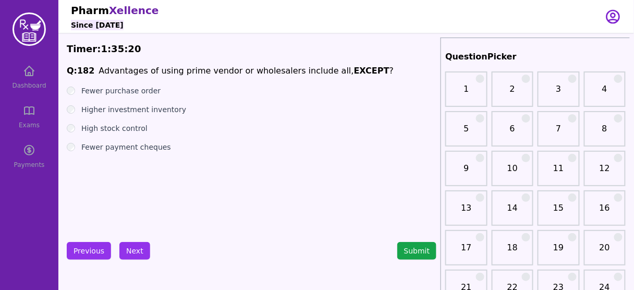
click at [142, 92] on label "Fewer purchase order" at bounding box center [120, 90] width 79 height 10
click at [132, 142] on label "Fewer payment cheques" at bounding box center [126, 147] width 90 height 10
click at [142, 93] on label "Fewer purchase order" at bounding box center [120, 90] width 79 height 10
click at [133, 255] on button "Next" at bounding box center [134, 251] width 31 height 18
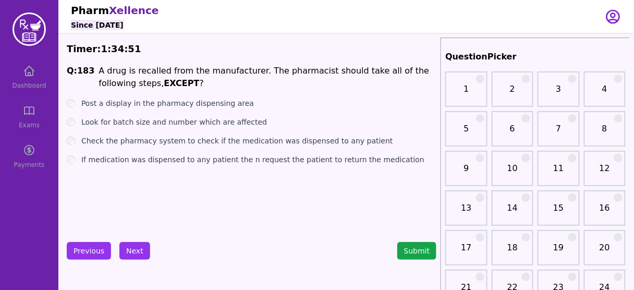
click at [213, 105] on label "Post a display in the pharmacy dispensing area" at bounding box center [167, 103] width 173 height 10
click at [155, 158] on label "If medication was dispensed to any patient the n request the patient to return …" at bounding box center [252, 159] width 343 height 10
click at [133, 251] on button "Next" at bounding box center [134, 251] width 31 height 18
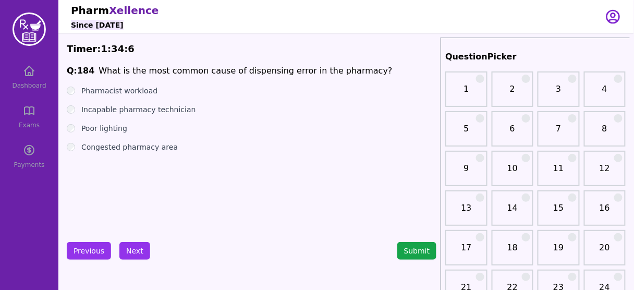
click at [152, 149] on label "Congested pharmacy area" at bounding box center [129, 147] width 96 height 10
click at [133, 249] on button "Next" at bounding box center [134, 251] width 31 height 18
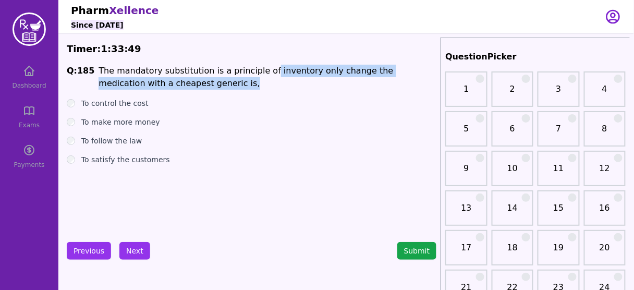
drag, startPoint x: 254, startPoint y: 72, endPoint x: 409, endPoint y: 83, distance: 155.2
click at [409, 83] on p "The mandatory substitution is a principle of inventory only change the medicati…" at bounding box center [268, 77] width 338 height 25
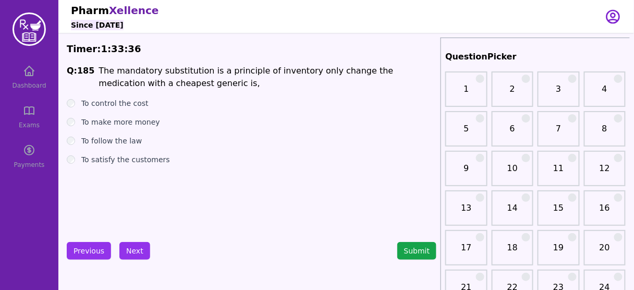
click at [135, 106] on label "To control the cost" at bounding box center [114, 103] width 67 height 10
click at [134, 247] on button "Next" at bounding box center [134, 251] width 31 height 18
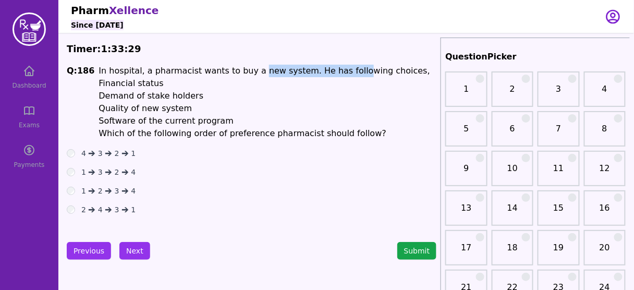
drag, startPoint x: 243, startPoint y: 72, endPoint x: 340, endPoint y: 73, distance: 97.0
click at [334, 72] on span "In hospital, a pharmacist wants to buy a new system. He has following choices," at bounding box center [265, 71] width 332 height 10
drag, startPoint x: 360, startPoint y: 74, endPoint x: 373, endPoint y: 72, distance: 13.6
click at [373, 72] on span "In hospital, a pharmacist wants to buy a new system. He has following choices," at bounding box center [265, 71] width 332 height 10
click at [133, 84] on span "Financial status" at bounding box center [131, 83] width 65 height 10
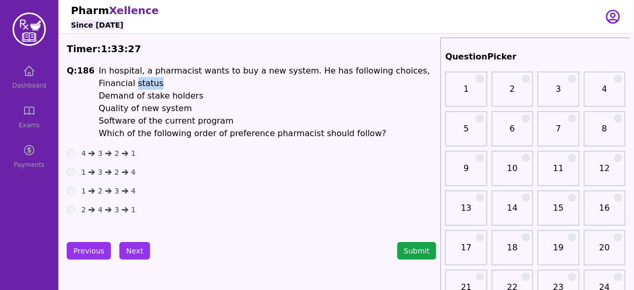
click at [133, 84] on span "Financial status" at bounding box center [131, 83] width 65 height 10
click at [134, 95] on span "Demand of stake holders" at bounding box center [151, 96] width 105 height 10
click at [118, 110] on span "Quality of new system" at bounding box center [145, 108] width 93 height 10
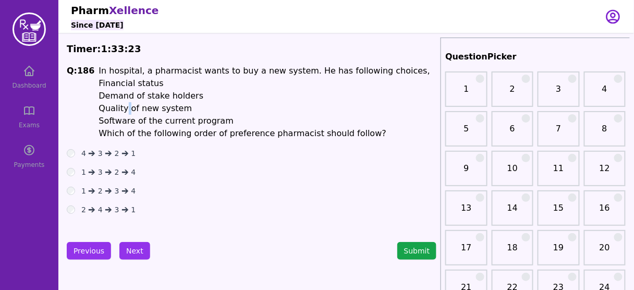
click at [118, 110] on span "Quality of new system" at bounding box center [145, 108] width 93 height 10
click at [137, 121] on span "Software of the current program" at bounding box center [166, 121] width 135 height 10
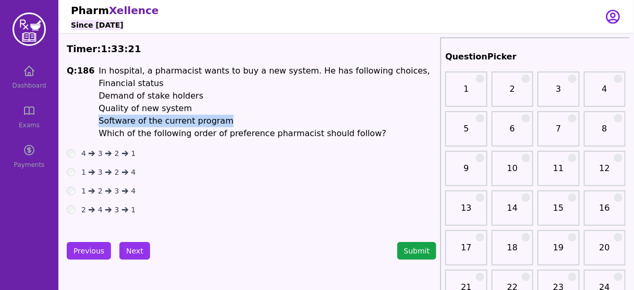
click at [137, 121] on span "Software of the current program" at bounding box center [166, 121] width 135 height 10
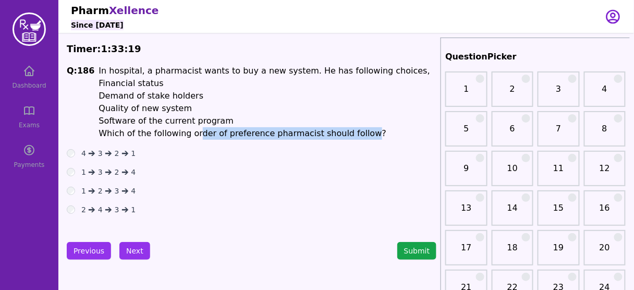
drag, startPoint x: 188, startPoint y: 136, endPoint x: 345, endPoint y: 135, distance: 156.9
click at [345, 135] on span "Which of the following order of preference pharmacist should follow?" at bounding box center [243, 133] width 288 height 10
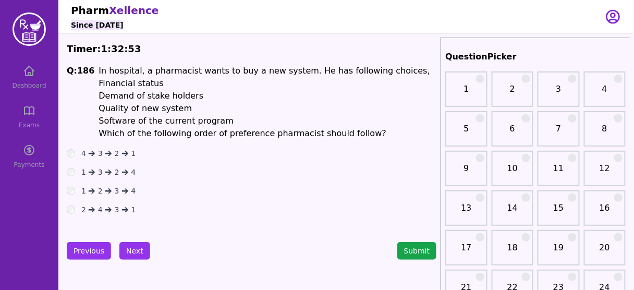
click at [104, 210] on label "2 🡪 4 🡪 3 🡪 1" at bounding box center [108, 209] width 54 height 10
click at [109, 192] on label "1 🡪 2 🡪 3 🡪 4" at bounding box center [108, 191] width 54 height 10
click at [123, 246] on button "Next" at bounding box center [134, 251] width 31 height 18
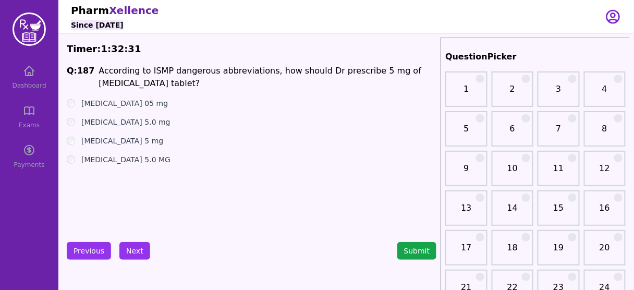
click at [116, 141] on label "Morphine 5 mg" at bounding box center [122, 141] width 82 height 10
click at [140, 246] on button "Next" at bounding box center [134, 251] width 31 height 18
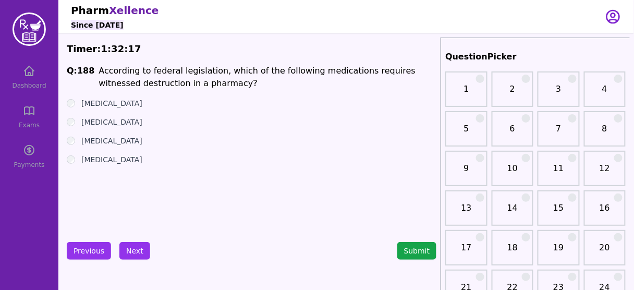
click at [94, 119] on label "Ketamine" at bounding box center [111, 122] width 61 height 10
click at [99, 105] on label "Tramadol" at bounding box center [111, 103] width 61 height 10
click at [134, 246] on button "Next" at bounding box center [134, 251] width 31 height 18
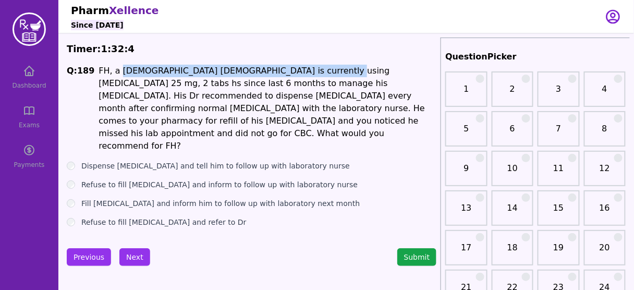
drag, startPoint x: 118, startPoint y: 69, endPoint x: 306, endPoint y: 69, distance: 187.7
click at [306, 69] on span "FH, a 34 years old male is currently using Clozapine 25 mg, 2 tabs hs since las…" at bounding box center [262, 108] width 326 height 85
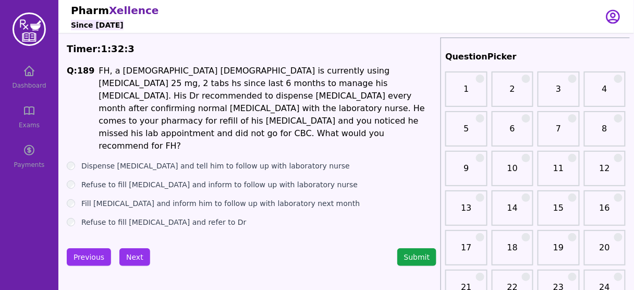
click at [309, 69] on span "FH, a 34 years old male is currently using Clozapine 25 mg, 2 tabs hs since las…" at bounding box center [262, 108] width 326 height 85
drag, startPoint x: 245, startPoint y: 69, endPoint x: 310, endPoint y: 74, distance: 65.4
click at [310, 74] on span "FH, a 34 years old male is currently using Clozapine 25 mg, 2 tabs hs since las…" at bounding box center [262, 108] width 326 height 85
click at [212, 161] on label "Dispense Clozapine and tell him to follow up with laboratory nurse" at bounding box center [215, 166] width 268 height 10
click at [134, 248] on button "Next" at bounding box center [134, 257] width 31 height 18
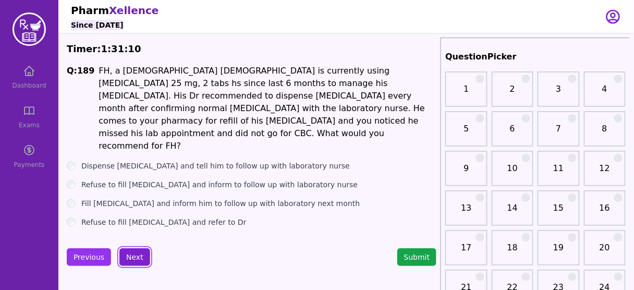
click at [134, 248] on button "Next" at bounding box center [134, 257] width 31 height 18
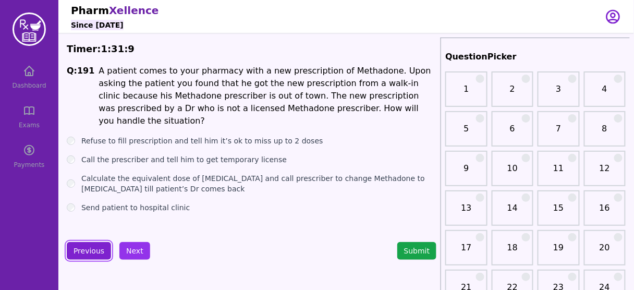
click at [92, 252] on button "Previous" at bounding box center [89, 251] width 44 height 18
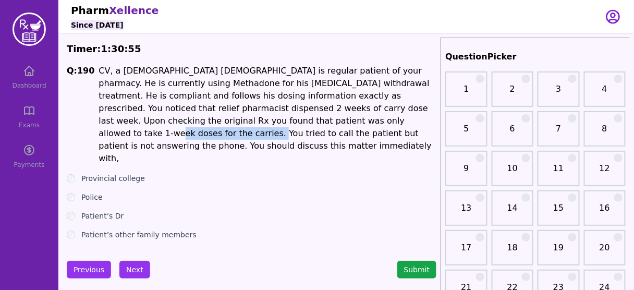
drag, startPoint x: 182, startPoint y: 119, endPoint x: 268, endPoint y: 122, distance: 86.1
click at [268, 122] on span "CV, a 25 years old male is regular patient of your pharmacy. He is currently us…" at bounding box center [265, 114] width 333 height 97
click at [84, 261] on button "Previous" at bounding box center [89, 270] width 44 height 18
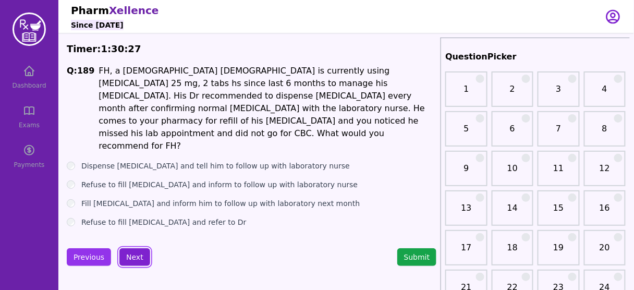
click at [126, 249] on button "Next" at bounding box center [134, 257] width 31 height 18
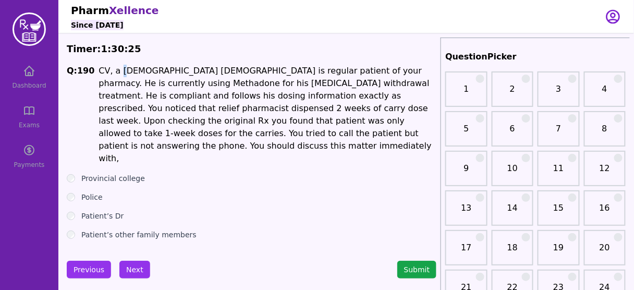
drag, startPoint x: 116, startPoint y: 70, endPoint x: 133, endPoint y: 71, distance: 16.7
click at [128, 70] on span "CV, a 25 years old male is regular patient of your pharmacy. He is currently us…" at bounding box center [265, 114] width 333 height 97
drag, startPoint x: 133, startPoint y: 71, endPoint x: 187, endPoint y: 74, distance: 53.8
click at [187, 74] on span "CV, a 25 years old male is regular patient of your pharmacy. He is currently us…" at bounding box center [265, 114] width 333 height 97
drag, startPoint x: 121, startPoint y: 86, endPoint x: 224, endPoint y: 82, distance: 103.3
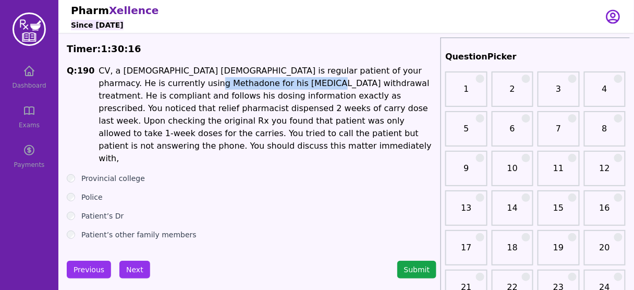
click at [224, 82] on span "CV, a 25 years old male is regular patient of your pharmacy. He is currently us…" at bounding box center [265, 114] width 333 height 97
click at [111, 211] on label "Patient’s Dr" at bounding box center [102, 216] width 42 height 10
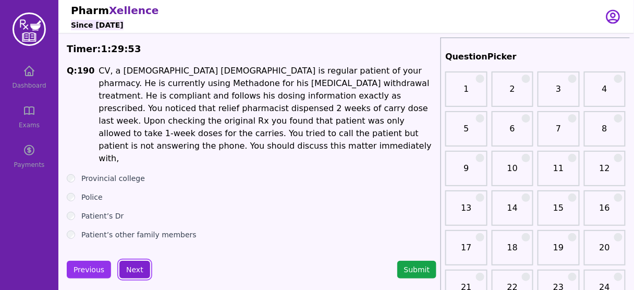
click at [128, 261] on button "Next" at bounding box center [134, 270] width 31 height 18
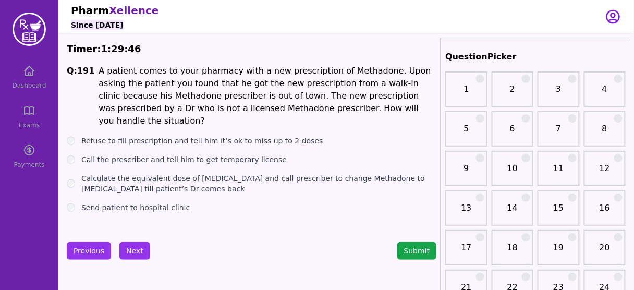
click at [333, 70] on span "A patient comes to your pharmacy with a new prescription of Methadone. Upon ask…" at bounding box center [265, 96] width 332 height 60
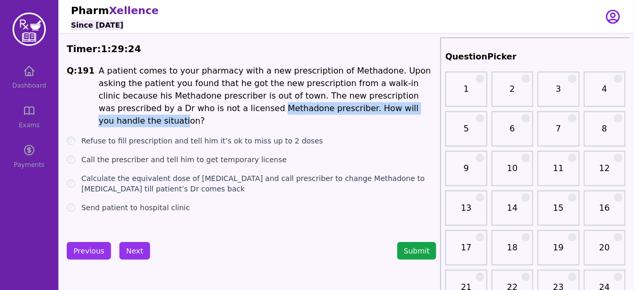
drag, startPoint x: 135, startPoint y: 106, endPoint x: 332, endPoint y: 109, distance: 197.1
click at [332, 109] on span "A patient comes to your pharmacy with a new prescription of Methadone. Upon ask…" at bounding box center [265, 96] width 332 height 60
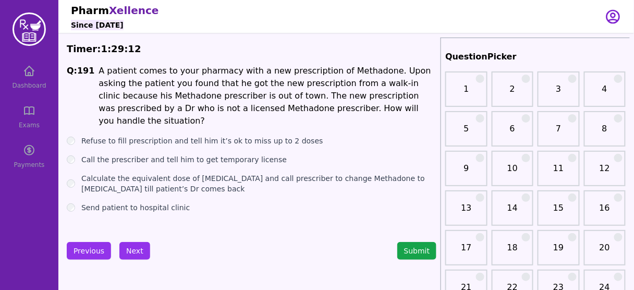
drag, startPoint x: 169, startPoint y: 197, endPoint x: 165, endPoint y: 201, distance: 5.9
click at [169, 202] on label "Send patient to hospital clinic" at bounding box center [135, 207] width 108 height 10
click at [137, 248] on button "Next" at bounding box center [134, 251] width 31 height 18
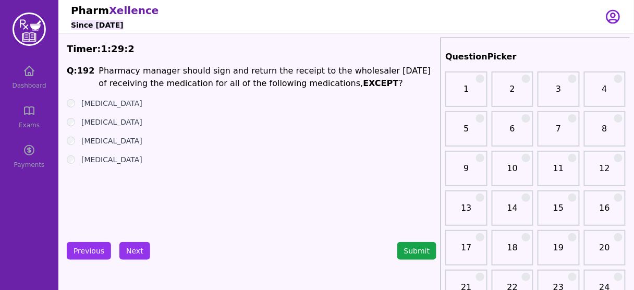
click at [363, 84] on strong "EXCEPT" at bounding box center [380, 83] width 35 height 10
click at [94, 138] on label "Olanzapine" at bounding box center [111, 141] width 61 height 10
click at [126, 253] on button "Next" at bounding box center [134, 251] width 31 height 18
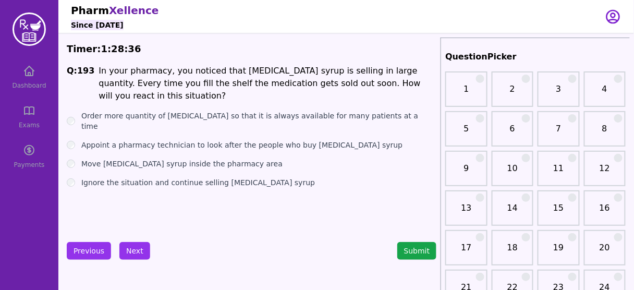
click at [164, 140] on label "Appoint a pharmacy technician to look after the people who buy Dextromethorphan…" at bounding box center [241, 145] width 321 height 10
click at [180, 158] on label "Move Dextromethorphan cough syrup inside the pharmacy area" at bounding box center [181, 163] width 201 height 10
click at [128, 248] on button "Next" at bounding box center [134, 251] width 31 height 18
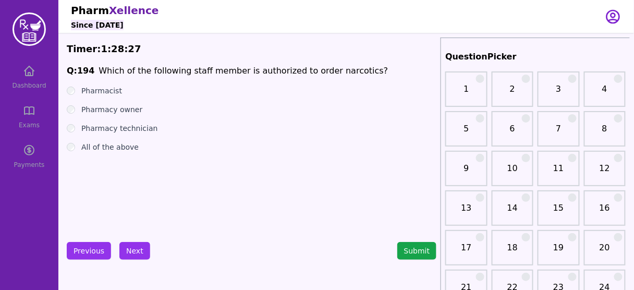
click at [96, 148] on label "All of the above" at bounding box center [109, 147] width 57 height 10
click at [136, 248] on button "Next" at bounding box center [134, 251] width 31 height 18
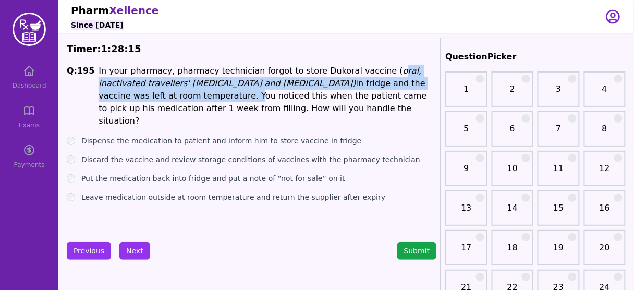
drag, startPoint x: 363, startPoint y: 73, endPoint x: 143, endPoint y: 97, distance: 221.3
click at [143, 97] on p "In your pharmacy, pharmacy technician forgot to store Dukoral vaccine ( oral, i…" at bounding box center [268, 96] width 338 height 63
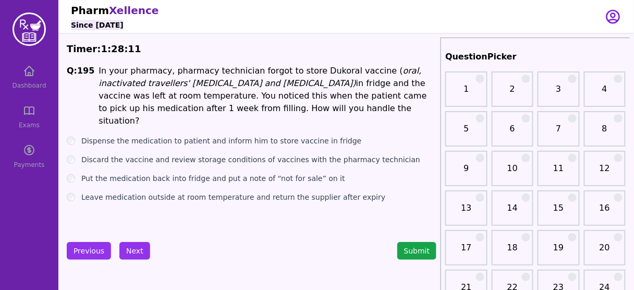
click at [195, 154] on label "Discard the vaccine and review storage conditions of vaccines with the pharmacy…" at bounding box center [250, 159] width 339 height 10
click at [130, 243] on button "Next" at bounding box center [134, 251] width 31 height 18
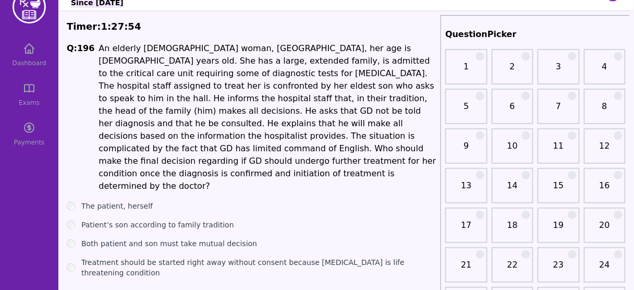
scroll to position [42, 0]
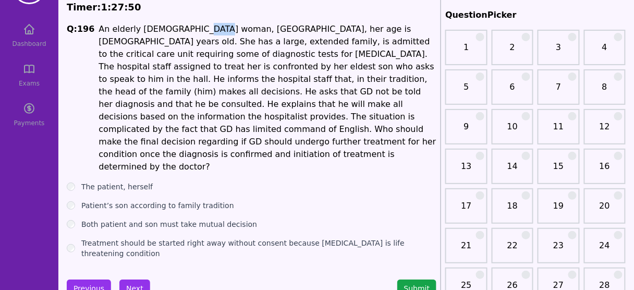
drag, startPoint x: 187, startPoint y: 30, endPoint x: 202, endPoint y: 28, distance: 15.8
click at [202, 28] on span "An elderly Asian woman, GD, her age is 78 years old. She has a large, extended …" at bounding box center [267, 98] width 337 height 148
drag, startPoint x: 241, startPoint y: 31, endPoint x: 287, endPoint y: 30, distance: 46.4
click at [287, 30] on span "An elderly Asian woman, GD, her age is 78 years old. She has a large, extended …" at bounding box center [267, 98] width 337 height 148
drag, startPoint x: 93, startPoint y: 27, endPoint x: 175, endPoint y: 38, distance: 83.0
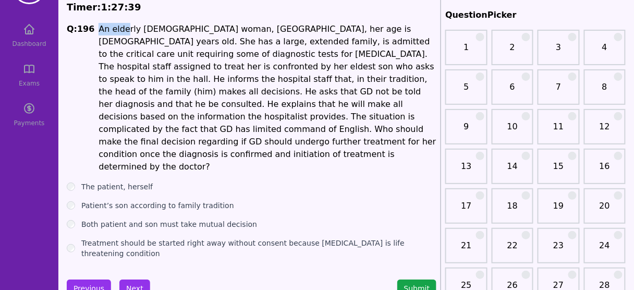
click at [151, 34] on span "Q: 196 An elderly Asian woman, GD, her age is 78 years old. She has a large, ex…" at bounding box center [252, 98] width 370 height 150
drag, startPoint x: 229, startPoint y: 40, endPoint x: 242, endPoint y: 39, distance: 13.1
click at [242, 39] on span "An elderly Asian woman, GD, her age is 78 years old. She has a large, extended …" at bounding box center [267, 98] width 337 height 148
click at [125, 181] on label "The patient, herself" at bounding box center [116, 186] width 71 height 10
click at [137, 279] on button "Next" at bounding box center [134, 288] width 31 height 18
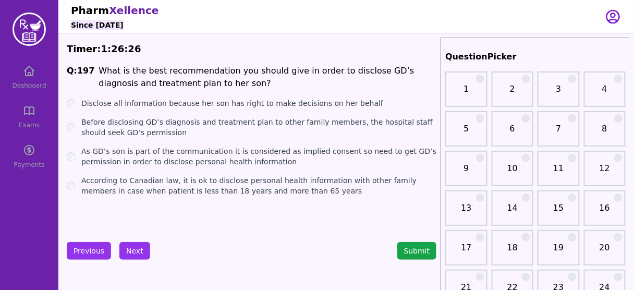
click at [129, 123] on label "Before disclosing GD’s diagnosis and treatment plan to other family members, th…" at bounding box center [258, 127] width 355 height 21
click at [126, 254] on button "Next" at bounding box center [134, 251] width 31 height 18
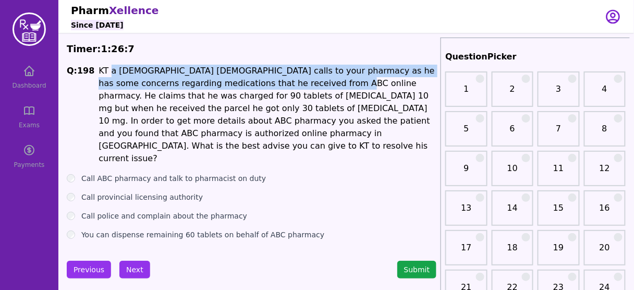
drag, startPoint x: 107, startPoint y: 72, endPoint x: 304, endPoint y: 84, distance: 197.4
click at [304, 84] on span "KT a 30 years old male calls to your pharmacy as he has some concerns regarding…" at bounding box center [267, 114] width 336 height 97
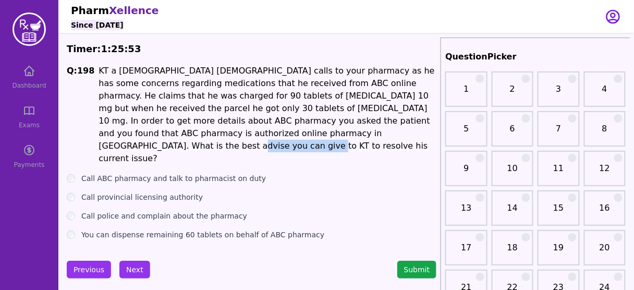
drag, startPoint x: 243, startPoint y: 133, endPoint x: 301, endPoint y: 134, distance: 57.4
click at [300, 134] on p "KT a 30 years old male calls to your pharmacy as he has some concerns regarding…" at bounding box center [268, 115] width 338 height 100
click at [177, 173] on label "Call ABC pharmacy and talk to pharmacist on duty" at bounding box center [173, 178] width 185 height 10
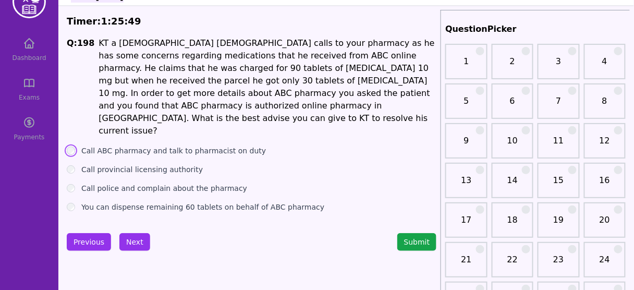
scroll to position [42, 0]
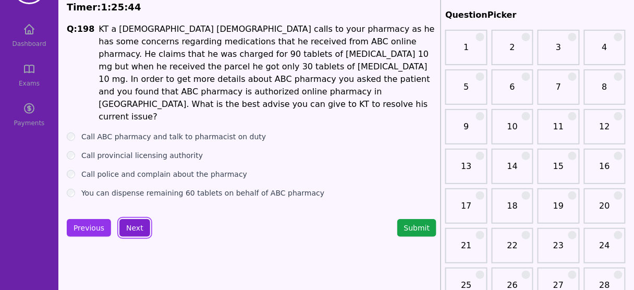
click at [136, 219] on button "Next" at bounding box center [134, 228] width 31 height 18
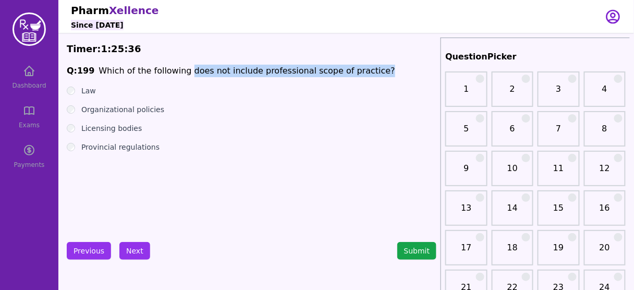
drag, startPoint x: 180, startPoint y: 68, endPoint x: 357, endPoint y: 68, distance: 176.2
click at [357, 68] on span "Q: 199 Which of the following does not include professional scope of practice?" at bounding box center [252, 71] width 370 height 13
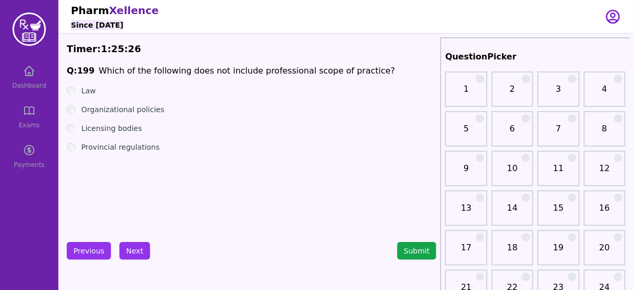
click at [146, 102] on ul "Law Organizational policies Licensing bodies Provincial regulations" at bounding box center [252, 118] width 370 height 67
click at [145, 108] on label "Organizational policies" at bounding box center [122, 109] width 83 height 10
click at [87, 91] on label "Law" at bounding box center [88, 90] width 15 height 10
click at [139, 245] on button "Next" at bounding box center [134, 251] width 31 height 18
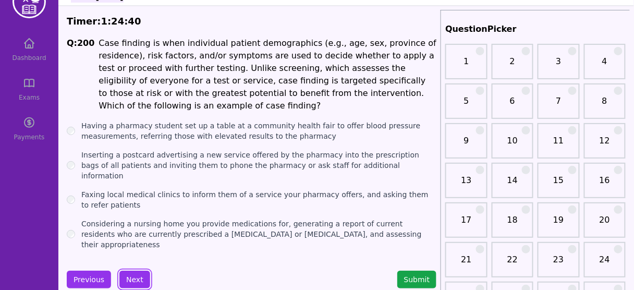
scroll to position [42, 0]
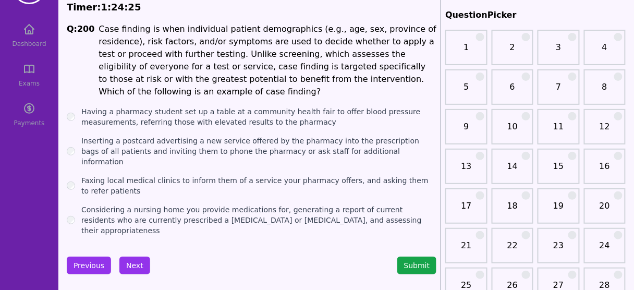
click at [106, 136] on label "Inserting a postcard advertising a new service offered by the pharmacy into the…" at bounding box center [258, 151] width 355 height 31
click at [132, 256] on button "Next" at bounding box center [134, 265] width 31 height 18
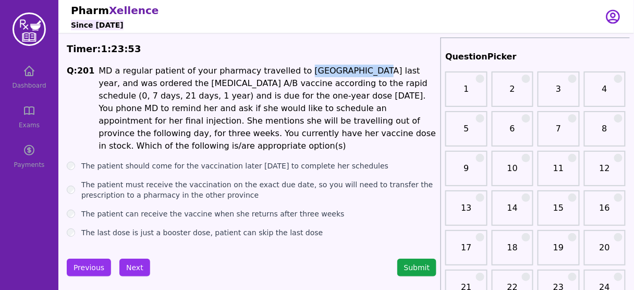
drag, startPoint x: 341, startPoint y: 71, endPoint x: 284, endPoint y: 75, distance: 57.5
click at [284, 75] on span "MD a regular patient of your pharmacy travelled to Mexico last year, and was or…" at bounding box center [267, 108] width 337 height 85
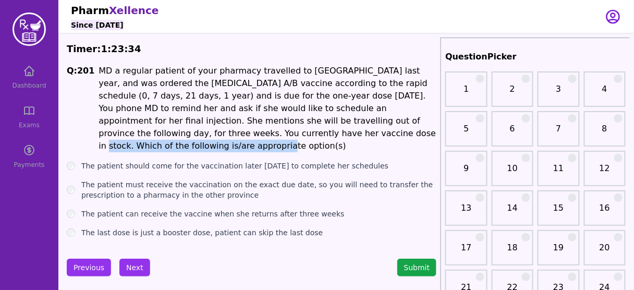
drag, startPoint x: 141, startPoint y: 136, endPoint x: 289, endPoint y: 137, distance: 148.6
click at [289, 137] on p "MD a regular patient of your pharmacy travelled to Mexico last year, and was or…" at bounding box center [268, 109] width 338 height 88
click at [290, 137] on p "MD a regular patient of your pharmacy travelled to Mexico last year, and was or…" at bounding box center [268, 109] width 338 height 88
click at [230, 133] on span "MD a regular patient of your pharmacy travelled to Mexico last year, and was or…" at bounding box center [267, 108] width 337 height 85
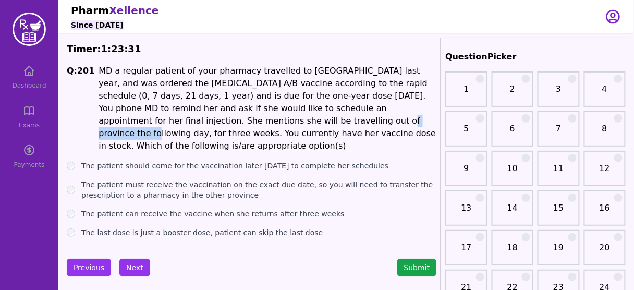
drag, startPoint x: 132, startPoint y: 124, endPoint x: 194, endPoint y: 121, distance: 62.6
click at [194, 121] on span "MD a regular patient of your pharmacy travelled to Mexico last year, and was or…" at bounding box center [267, 108] width 337 height 85
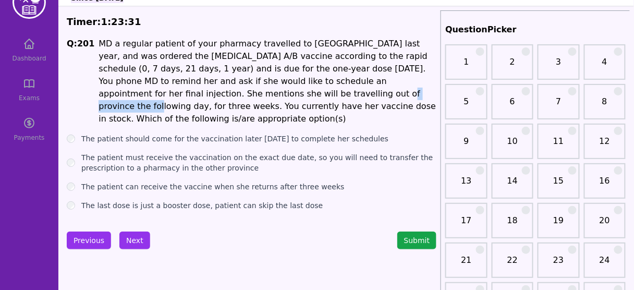
scroll to position [42, 0]
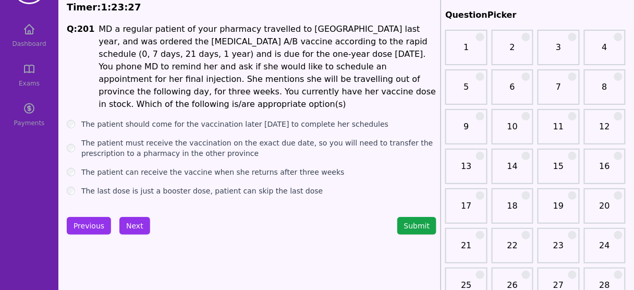
click at [315, 119] on label "The patient should come for the vaccination later today to complete her schedul…" at bounding box center [234, 124] width 307 height 10
click at [129, 217] on button "Next" at bounding box center [134, 226] width 31 height 18
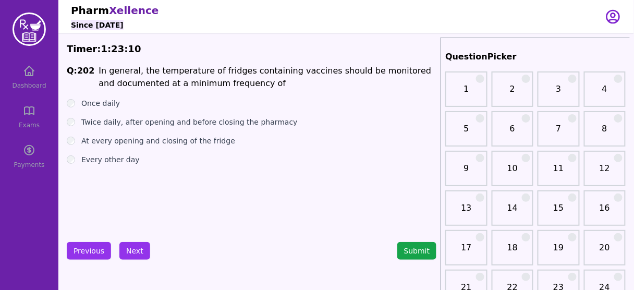
click at [95, 113] on ul "Once daily Twice daily, after opening and before closing the pharmacy At every …" at bounding box center [252, 131] width 370 height 67
click at [99, 104] on label "Once daily" at bounding box center [100, 103] width 39 height 10
click at [131, 250] on button "Next" at bounding box center [134, 251] width 31 height 18
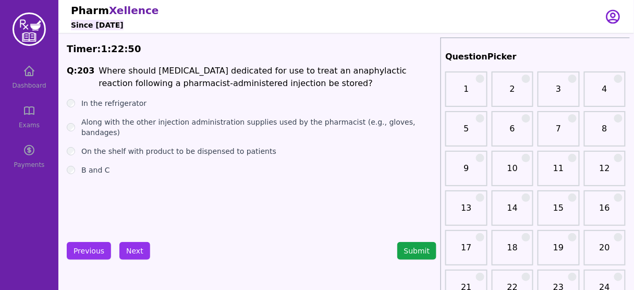
click at [390, 122] on label "Along with the other injection administration supplies used by the pharmacist (…" at bounding box center [258, 127] width 355 height 21
click at [127, 253] on button "Next" at bounding box center [134, 251] width 31 height 18
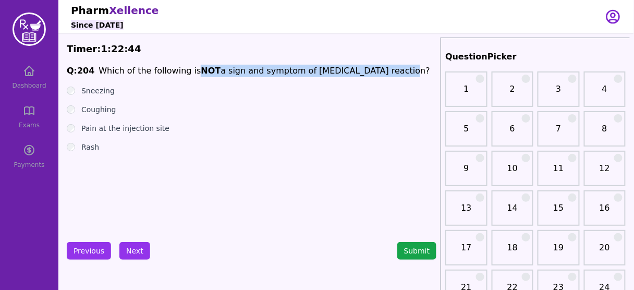
drag, startPoint x: 185, startPoint y: 71, endPoint x: 374, endPoint y: 70, distance: 189.7
click at [374, 70] on span "Q: 204 Which of the following is NOT a sign and symptom of anaphylaxis reaction?" at bounding box center [252, 71] width 370 height 13
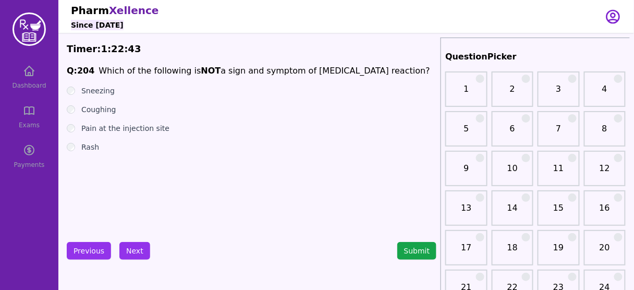
click at [101, 90] on label "Sneezing" at bounding box center [97, 90] width 33 height 10
click at [94, 117] on ul "Sneezing Coughing Pain at the injection site Rash" at bounding box center [252, 118] width 370 height 67
click at [97, 108] on label "Coughing" at bounding box center [98, 109] width 35 height 10
click at [110, 133] on label "Pain at the injection site" at bounding box center [125, 128] width 88 height 10
click at [100, 151] on div "Rash" at bounding box center [252, 147] width 370 height 10
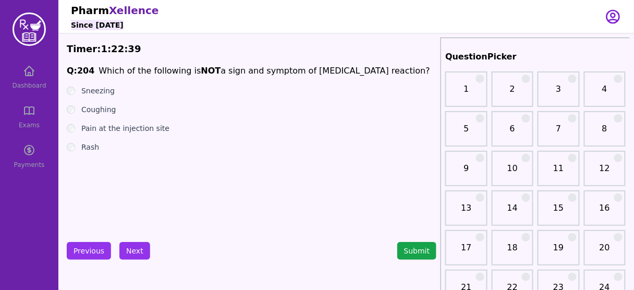
click at [90, 146] on label "Rash" at bounding box center [90, 147] width 18 height 10
click at [95, 91] on label "Sneezing" at bounding box center [97, 90] width 33 height 10
click at [122, 252] on button "Next" at bounding box center [134, 251] width 31 height 18
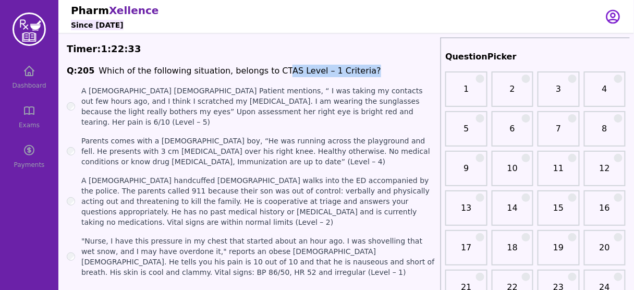
drag, startPoint x: 263, startPoint y: 69, endPoint x: 340, endPoint y: 64, distance: 76.8
click at [243, 185] on label "A 17-year-old handcuffed male walks into the ED accompanied by the police. The …" at bounding box center [258, 201] width 355 height 52
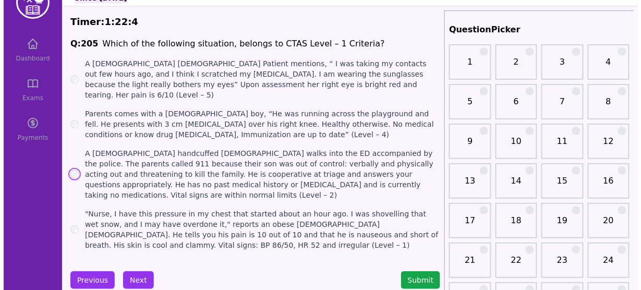
scroll to position [42, 0]
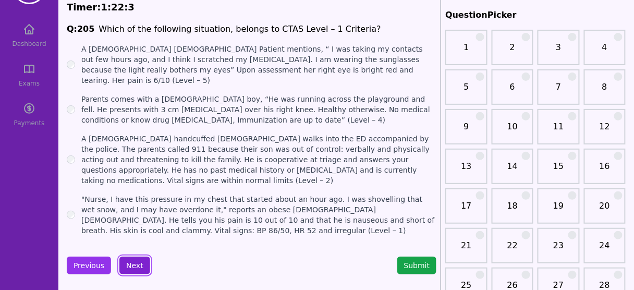
click at [131, 256] on button "Next" at bounding box center [134, 265] width 31 height 18
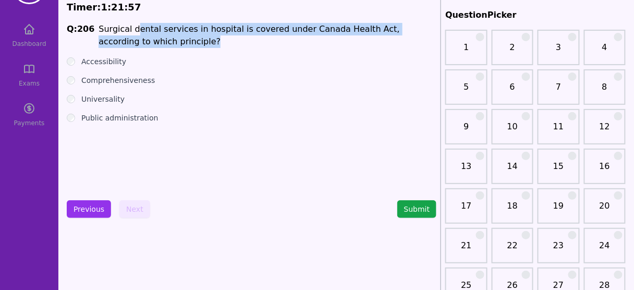
drag, startPoint x: 132, startPoint y: 28, endPoint x: 432, endPoint y: 36, distance: 299.8
click at [432, 36] on p "Surgical dental services in hospital is covered under Canada Health Act, accord…" at bounding box center [268, 35] width 338 height 25
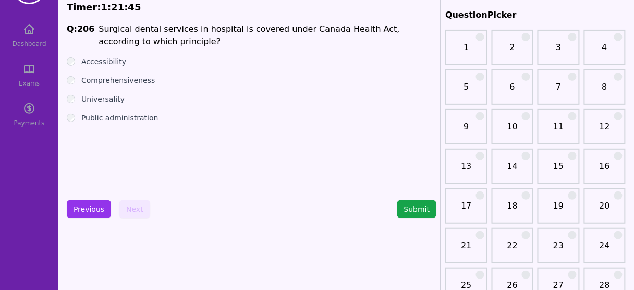
click at [111, 77] on label "Comprehensiveness" at bounding box center [118, 80] width 74 height 10
click at [410, 209] on button "Submit" at bounding box center [417, 209] width 40 height 18
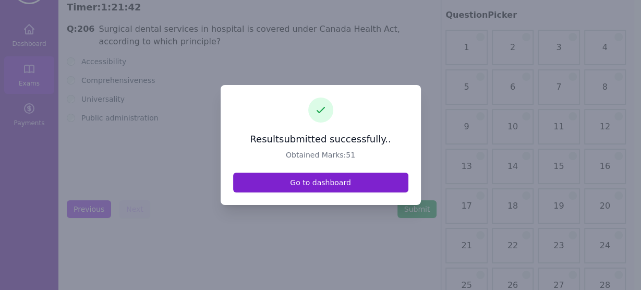
click at [304, 182] on link "Go to dashboard" at bounding box center [320, 183] width 175 height 20
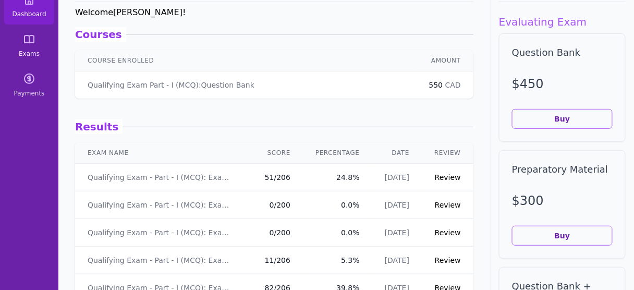
scroll to position [83, 0]
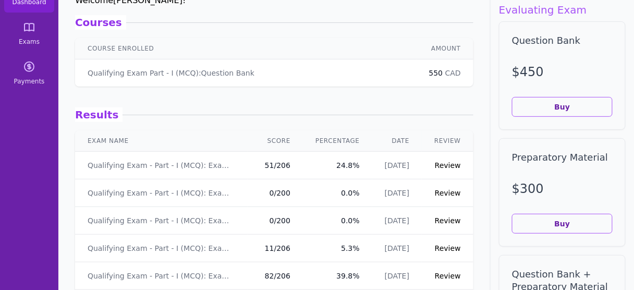
click at [446, 165] on link "Review" at bounding box center [448, 165] width 26 height 8
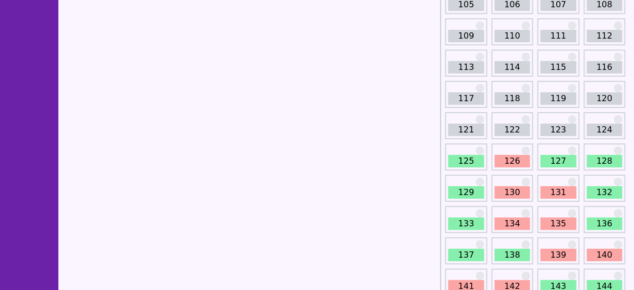
scroll to position [907, 0]
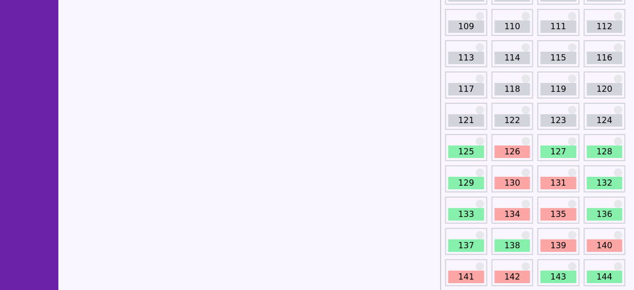
click at [467, 148] on link "125" at bounding box center [465, 151] width 35 height 13
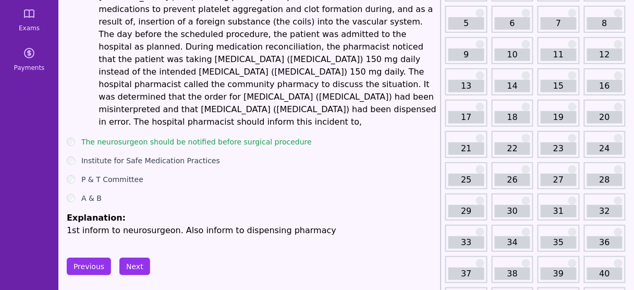
scroll to position [115, 0]
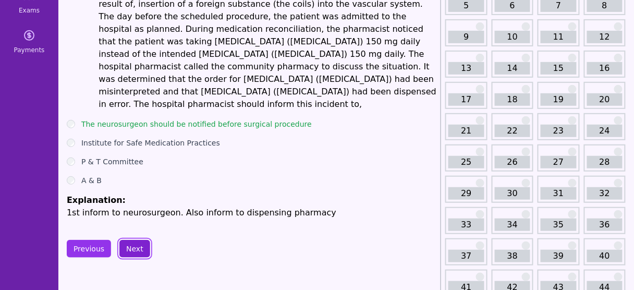
click at [134, 240] on button "Next" at bounding box center [134, 249] width 31 height 18
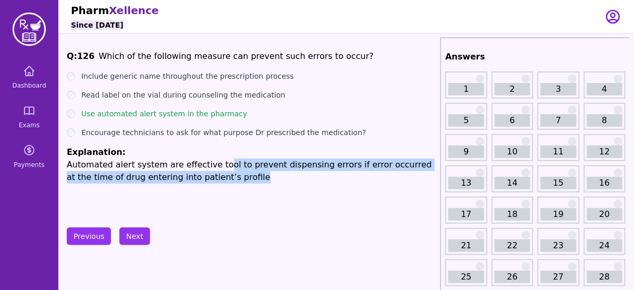
drag, startPoint x: 213, startPoint y: 165, endPoint x: 209, endPoint y: 182, distance: 17.2
click at [209, 182] on p "Automated alert system are effective tool to prevent dispensing errors if error…" at bounding box center [252, 170] width 370 height 25
click at [259, 187] on div "Q: 126 Which of the following measure can prevent such errors to occur? Include…" at bounding box center [252, 128] width 370 height 156
drag, startPoint x: 224, startPoint y: 162, endPoint x: 200, endPoint y: 183, distance: 31.8
click at [200, 183] on p "Automated alert system are effective tool to prevent dispensing errors if error…" at bounding box center [252, 170] width 370 height 25
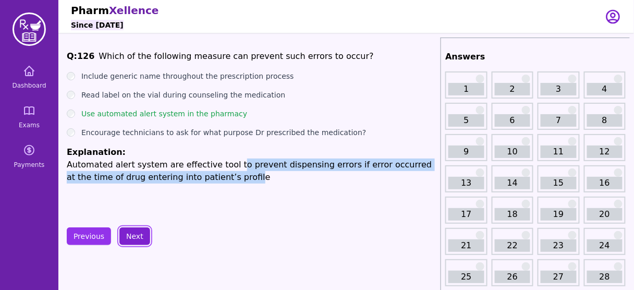
click at [138, 229] on button "Next" at bounding box center [134, 236] width 31 height 18
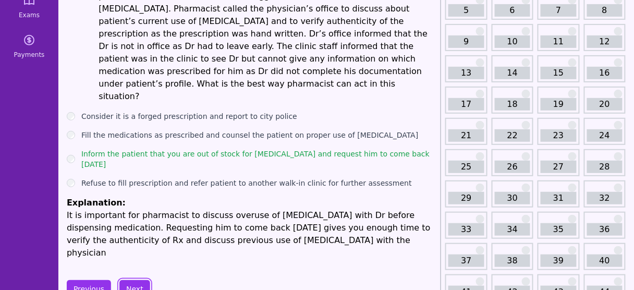
scroll to position [125, 0]
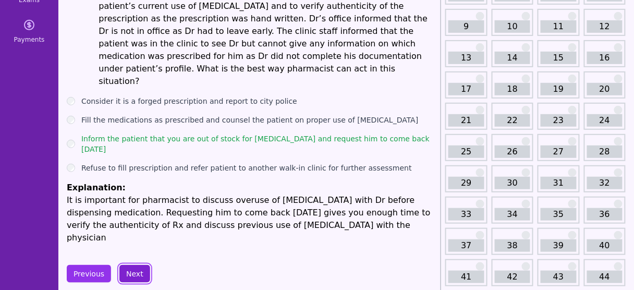
click at [134, 265] on button "Next" at bounding box center [134, 274] width 31 height 18
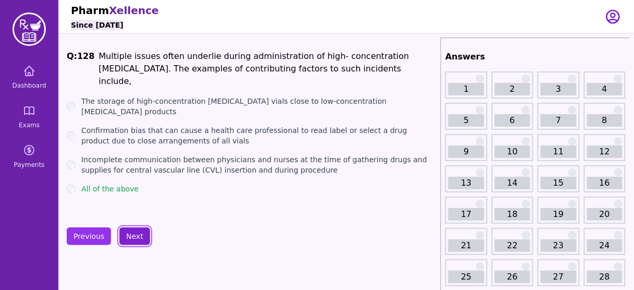
click at [141, 235] on button "Next" at bounding box center [134, 236] width 31 height 18
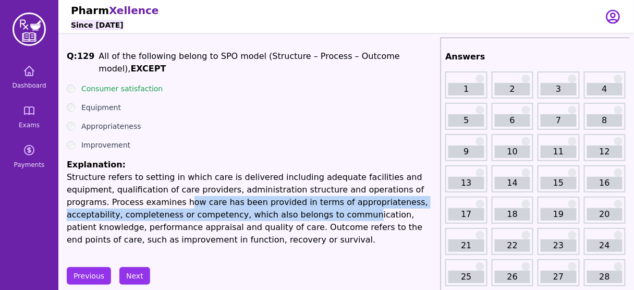
drag, startPoint x: 109, startPoint y: 188, endPoint x: 230, endPoint y: 200, distance: 122.0
click at [230, 200] on p "Structure refers to setting in which care is delivered including adequate facil…" at bounding box center [252, 208] width 370 height 75
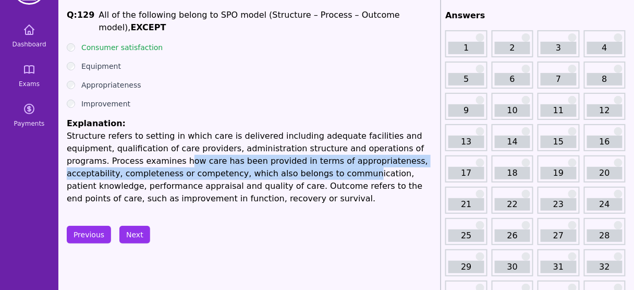
scroll to position [42, 0]
click at [134, 225] on button "Next" at bounding box center [134, 234] width 31 height 18
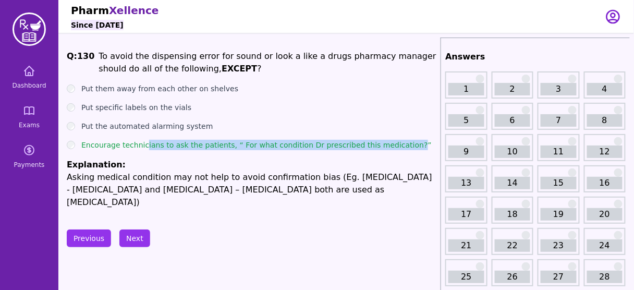
drag, startPoint x: 140, startPoint y: 146, endPoint x: 391, endPoint y: 145, distance: 250.7
click at [391, 145] on label "Encourage technicians to ask the patients, “ For what condition Dr prescribed t…" at bounding box center [256, 145] width 350 height 10
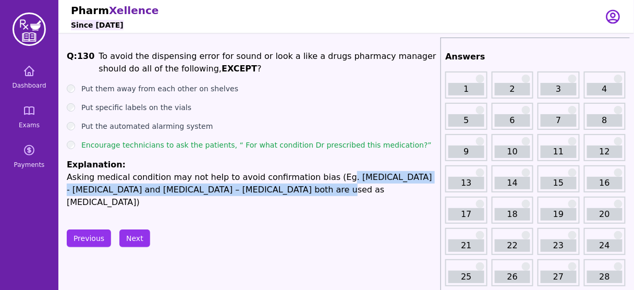
drag, startPoint x: 323, startPoint y: 175, endPoint x: 270, endPoint y: 187, distance: 54.6
click at [270, 187] on p "Asking medical condition may not help to avoid confirmation bias (Eg. Pradaxa -…" at bounding box center [252, 190] width 370 height 38
click at [135, 231] on button "Next" at bounding box center [134, 238] width 31 height 18
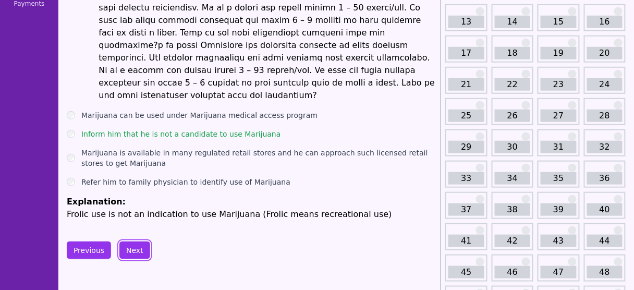
scroll to position [167, 0]
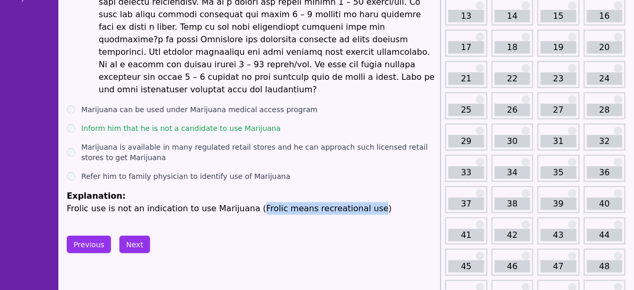
drag, startPoint x: 342, startPoint y: 183, endPoint x: 243, endPoint y: 190, distance: 99.8
click at [167, 123] on label "Inform him that he is not a candidate to use Marijuana" at bounding box center [181, 128] width 200 height 10
click at [161, 123] on label "Inform him that he is not a candidate to use Marijuana" at bounding box center [181, 128] width 200 height 10
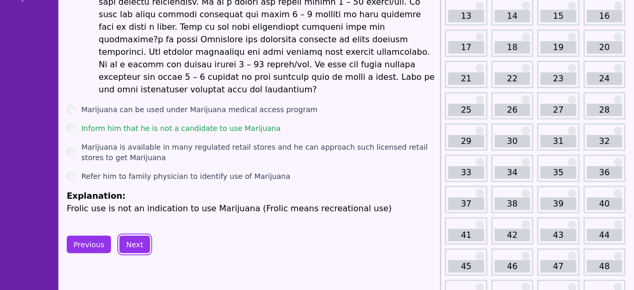
click at [136, 236] on button "Next" at bounding box center [134, 245] width 31 height 18
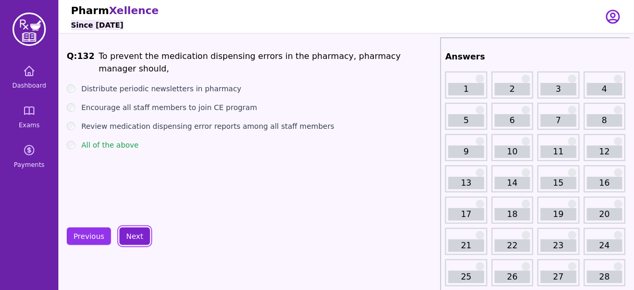
click at [139, 228] on button "Next" at bounding box center [134, 236] width 31 height 18
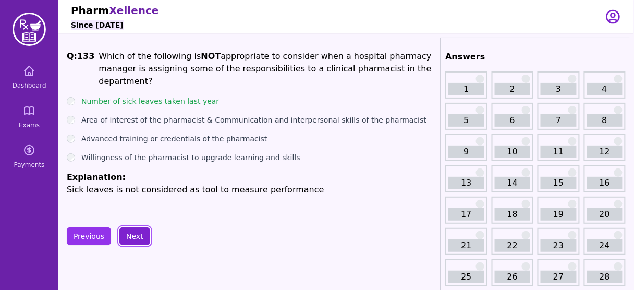
click at [124, 233] on button "Next" at bounding box center [134, 236] width 31 height 18
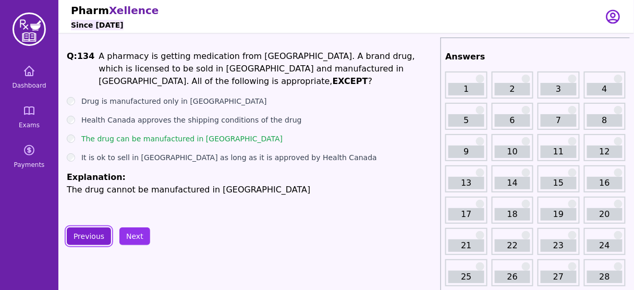
click at [92, 234] on button "Previous" at bounding box center [89, 236] width 44 height 18
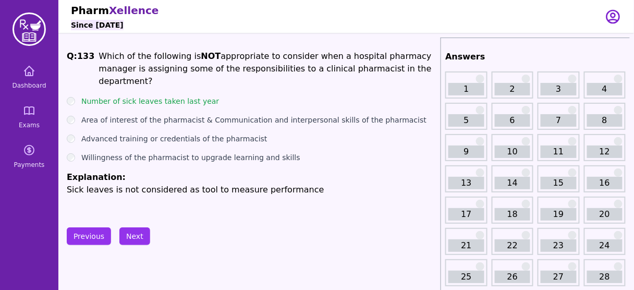
drag, startPoint x: 325, startPoint y: 54, endPoint x: 401, endPoint y: 71, distance: 77.4
click at [401, 71] on p "Which of the following is NOT appropriate to consider when a hospital pharmacy …" at bounding box center [268, 69] width 338 height 38
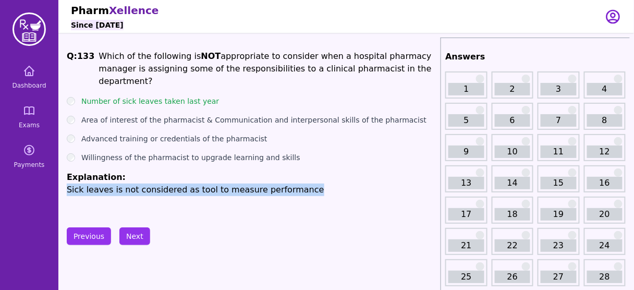
drag, startPoint x: 289, startPoint y: 180, endPoint x: 68, endPoint y: 187, distance: 220.6
click at [68, 187] on div "Q: 133 Which of the following is NOT appropriate to consider when a hospital ph…" at bounding box center [252, 128] width 370 height 156
click at [129, 232] on button "Next" at bounding box center [134, 236] width 31 height 18
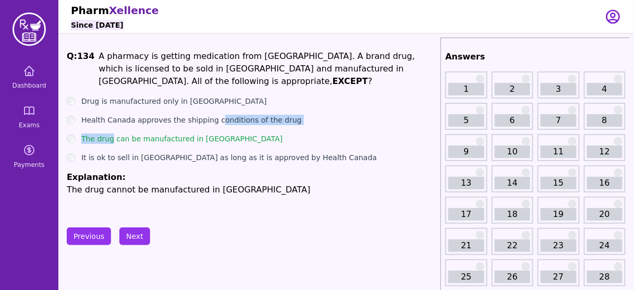
drag, startPoint x: 111, startPoint y: 123, endPoint x: 211, endPoint y: 111, distance: 100.8
click at [211, 111] on ul "Drug is manufactured only in Asia Health Canada approves the shipping condition…" at bounding box center [252, 146] width 370 height 100
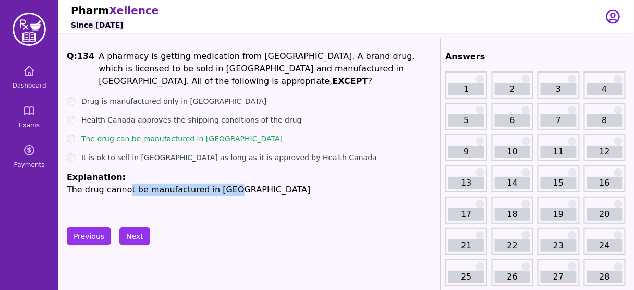
drag, startPoint x: 133, startPoint y: 177, endPoint x: 221, endPoint y: 175, distance: 88.1
click at [221, 183] on p "The drug cannot be manufactured in Canada" at bounding box center [252, 189] width 370 height 13
click at [169, 133] on label "The drug can be manufactured in Canada" at bounding box center [181, 138] width 201 height 10
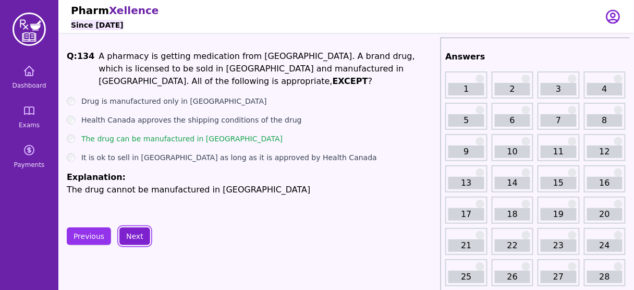
click at [127, 232] on button "Next" at bounding box center [134, 236] width 31 height 18
